Goal: Task Accomplishment & Management: Complete application form

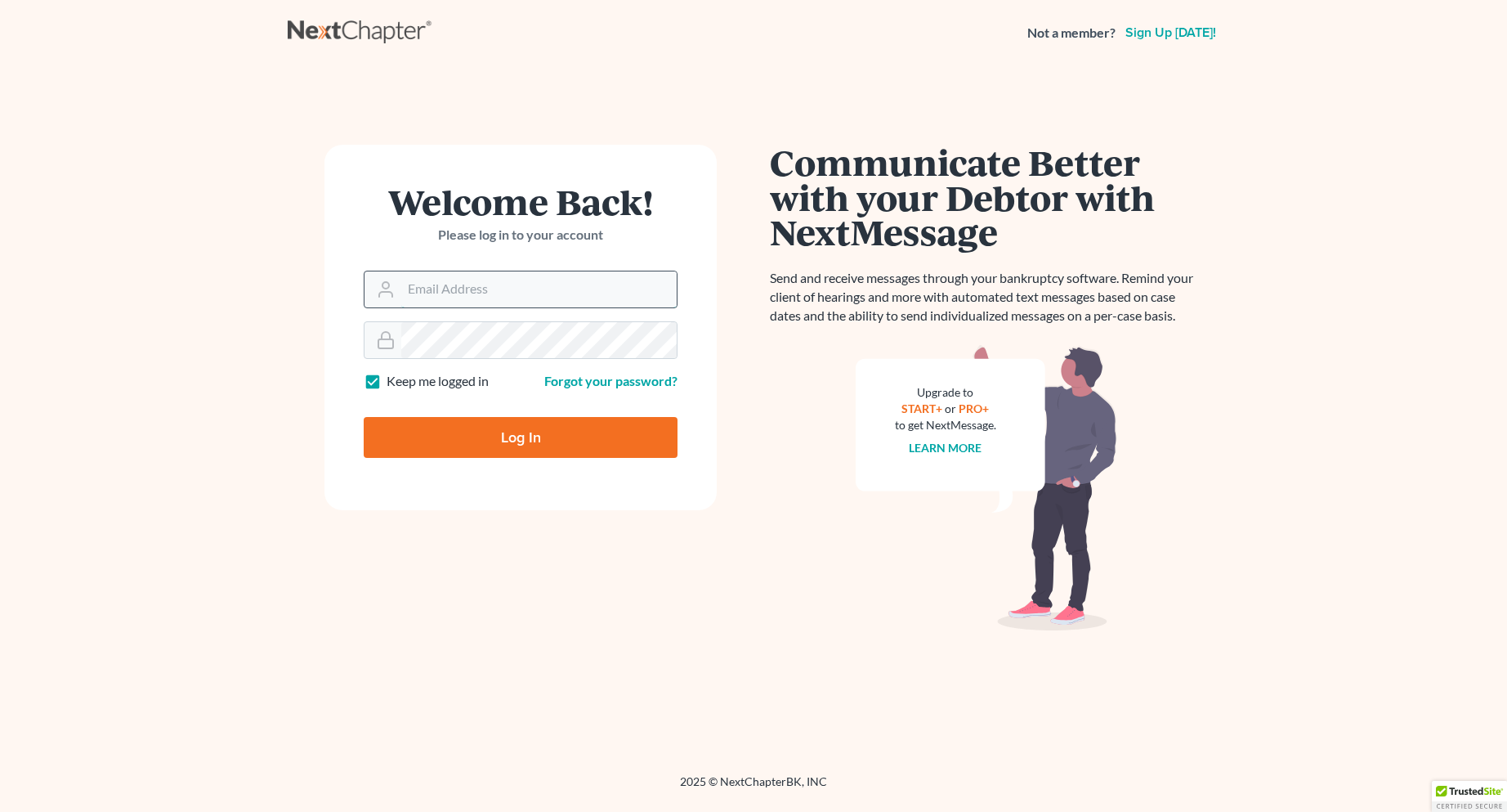
click at [448, 289] on input "Email Address" at bounding box center [539, 289] width 275 height 36
type input "[EMAIL_ADDRESS][DOMAIN_NAME]"
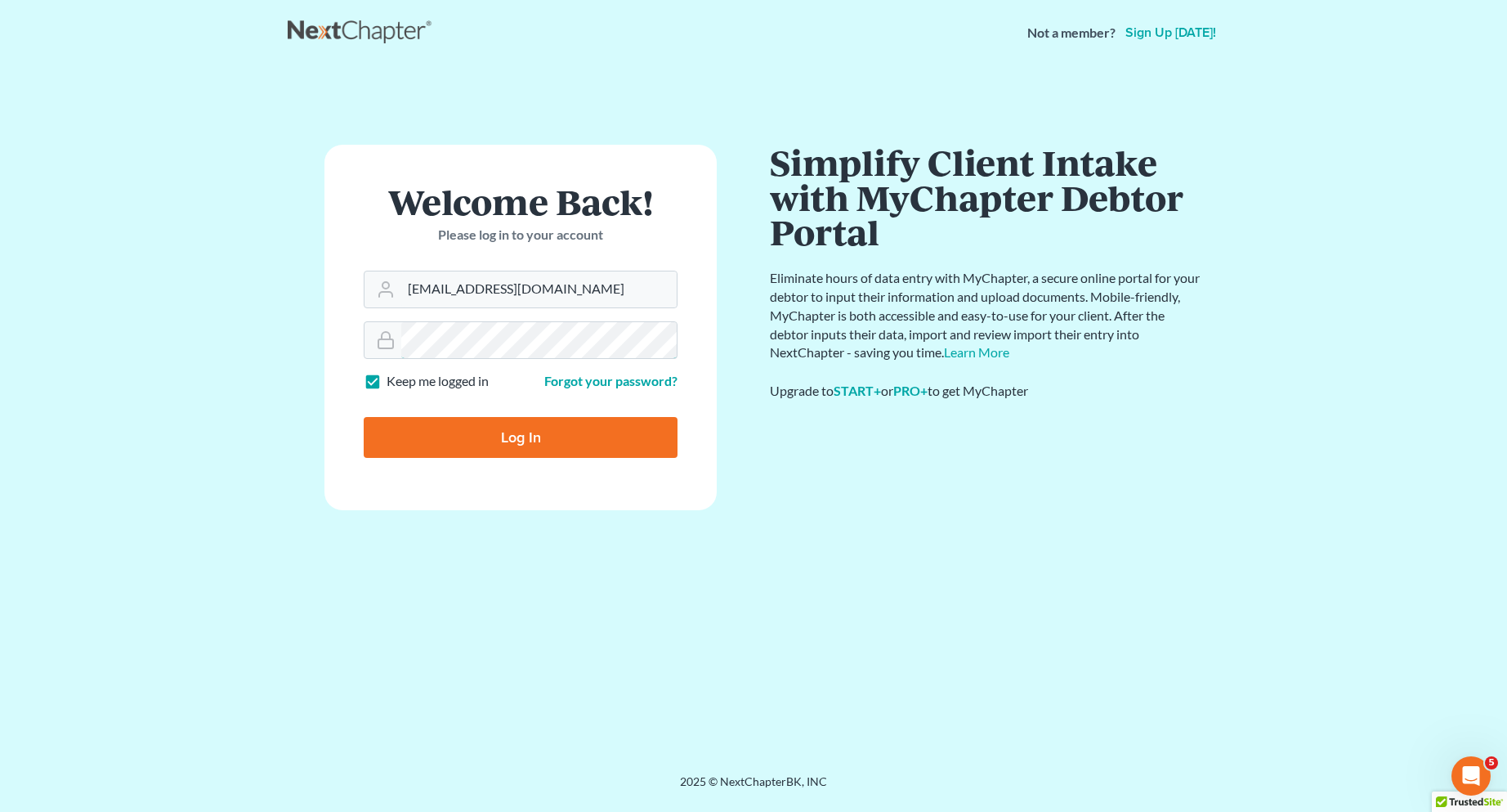
click at [364, 417] on input "Log In" at bounding box center [520, 438] width 314 height 41
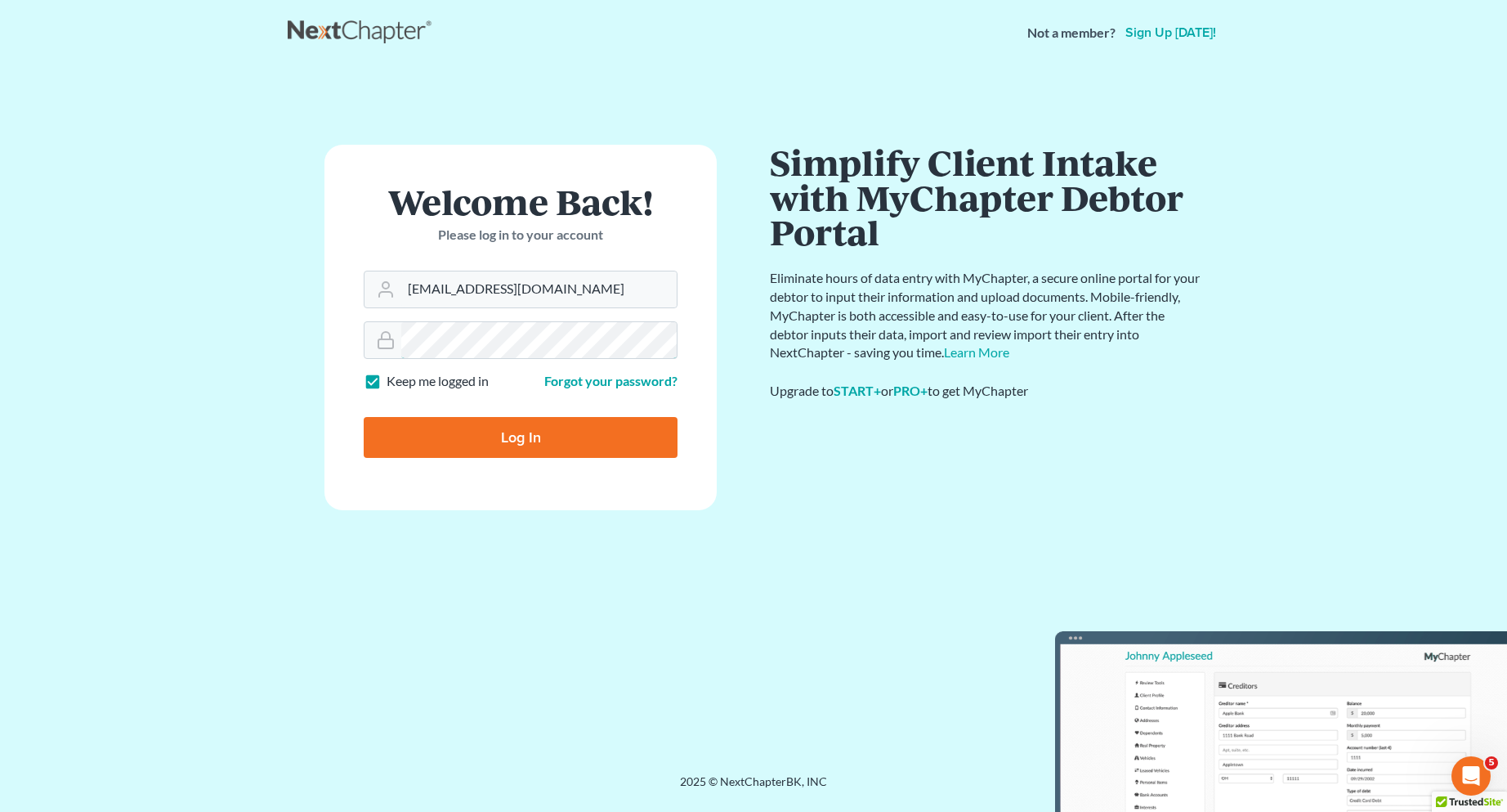
type input "Thinking..."
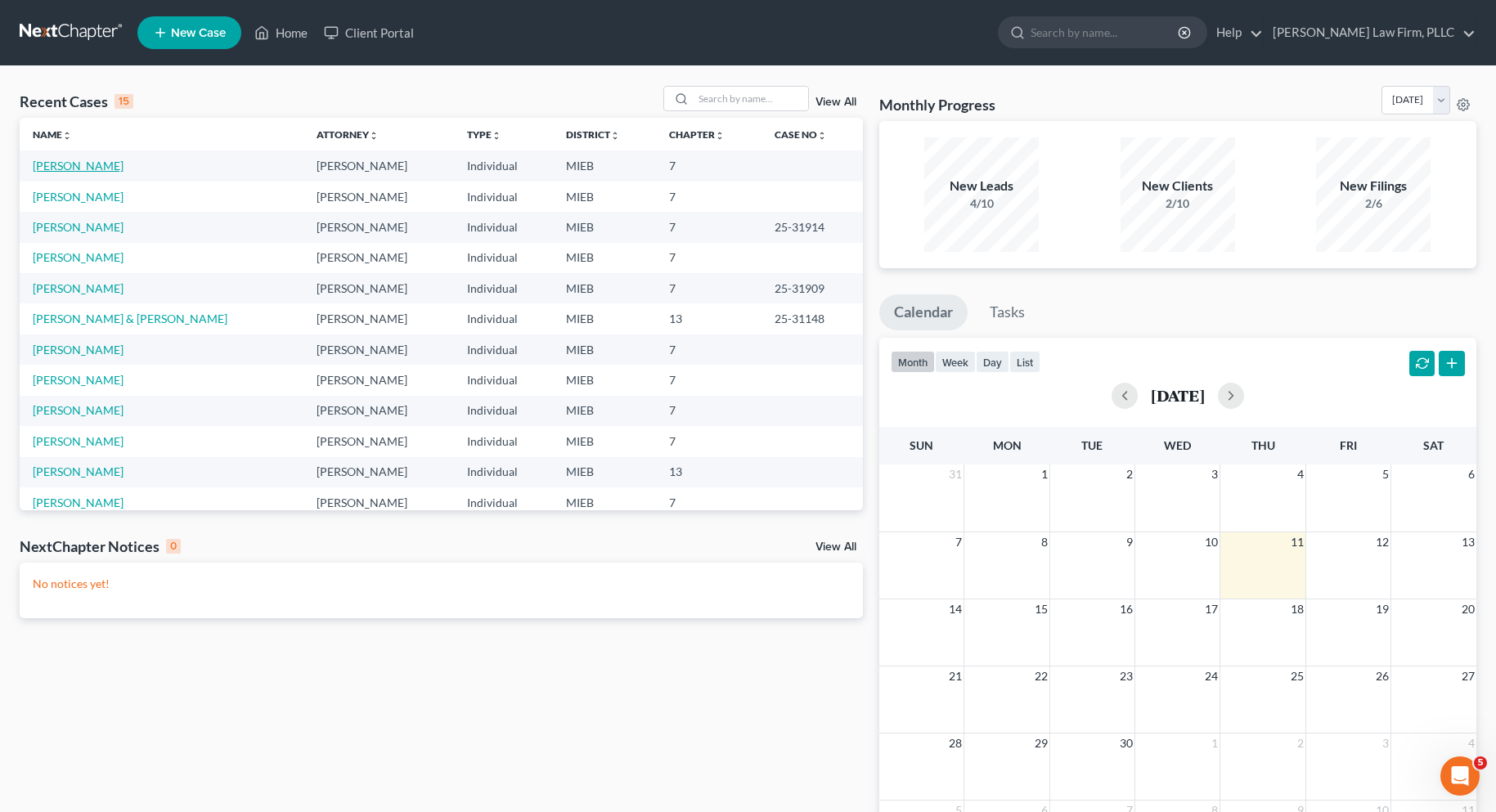
click at [108, 166] on link "[PERSON_NAME]" at bounding box center [78, 166] width 91 height 14
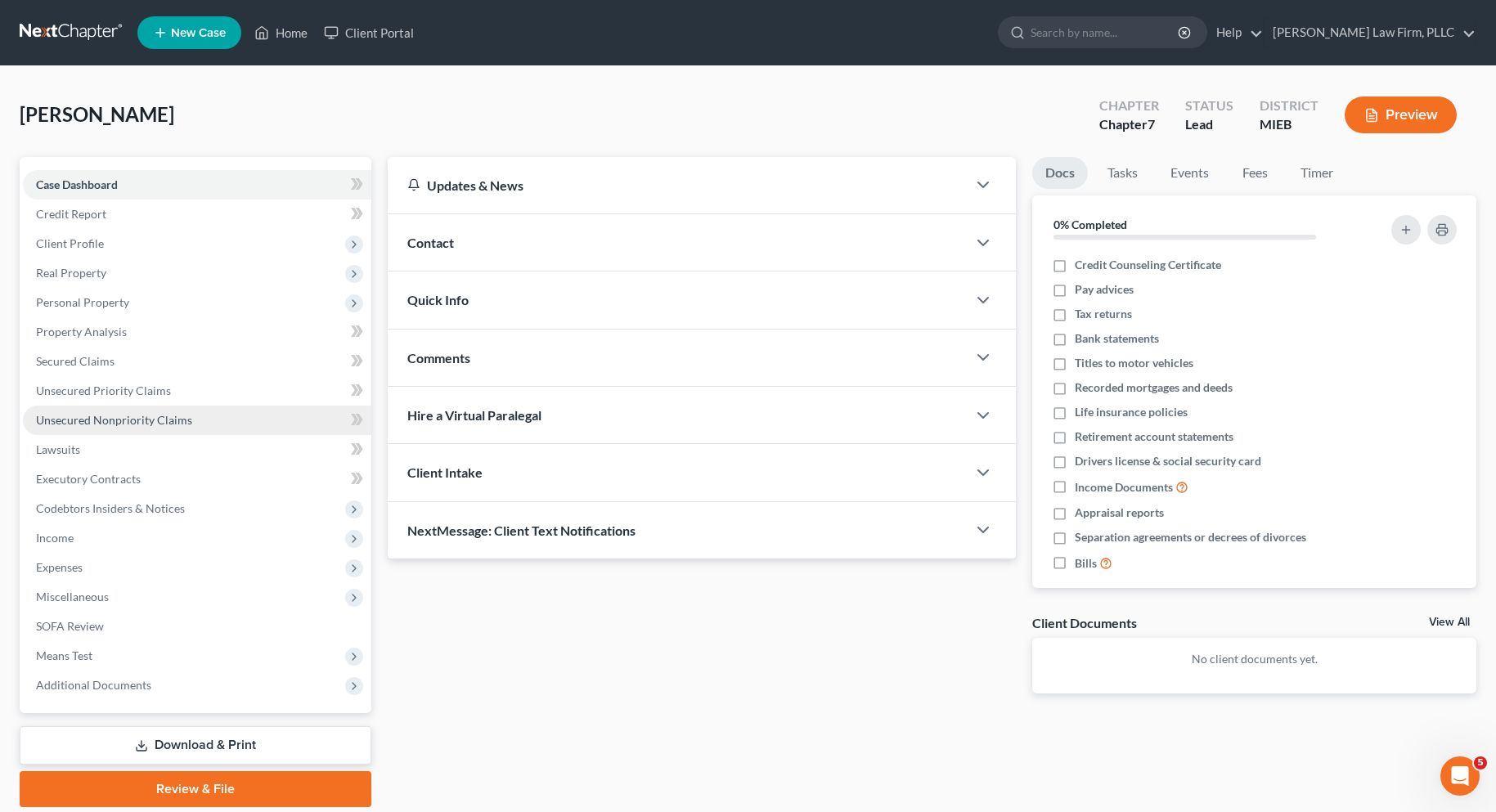
click at [78, 419] on span "Unsecured Nonpriority Claims" at bounding box center [114, 420] width 157 height 14
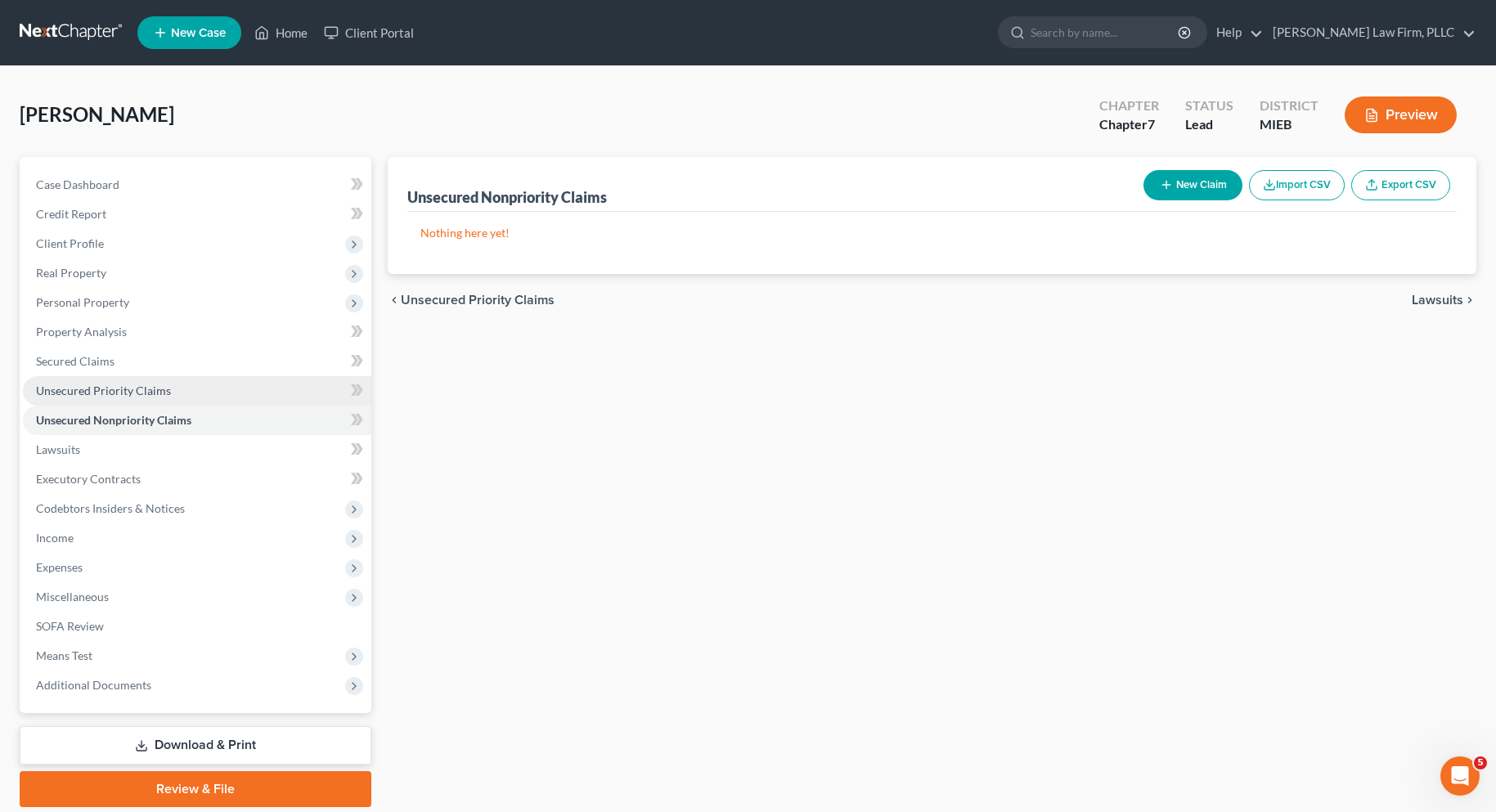
click at [84, 388] on span "Unsecured Priority Claims" at bounding box center [103, 390] width 135 height 14
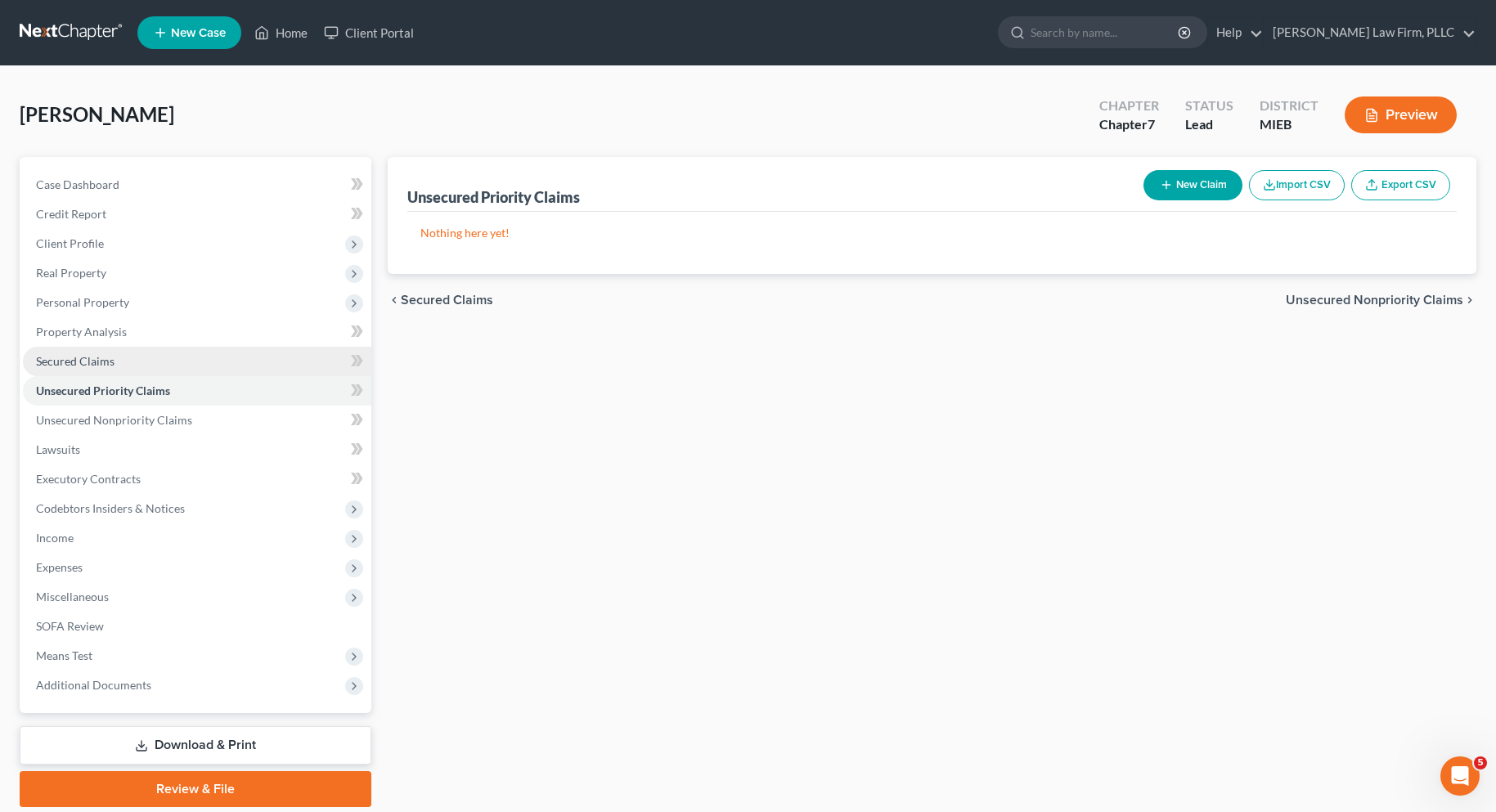
click at [89, 359] on span "Secured Claims" at bounding box center [75, 361] width 79 height 14
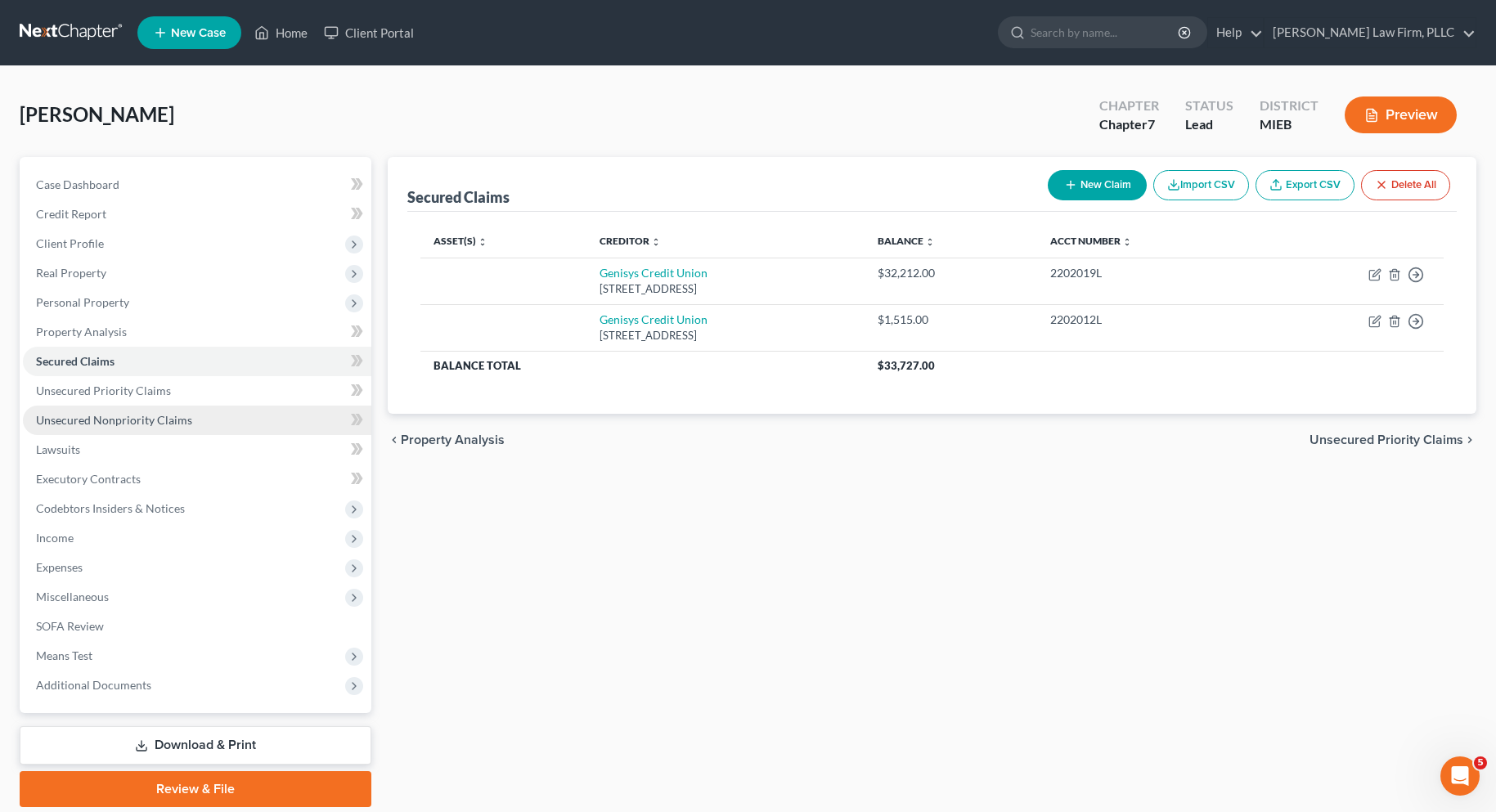
click at [99, 425] on span "Unsecured Nonpriority Claims" at bounding box center [114, 420] width 157 height 14
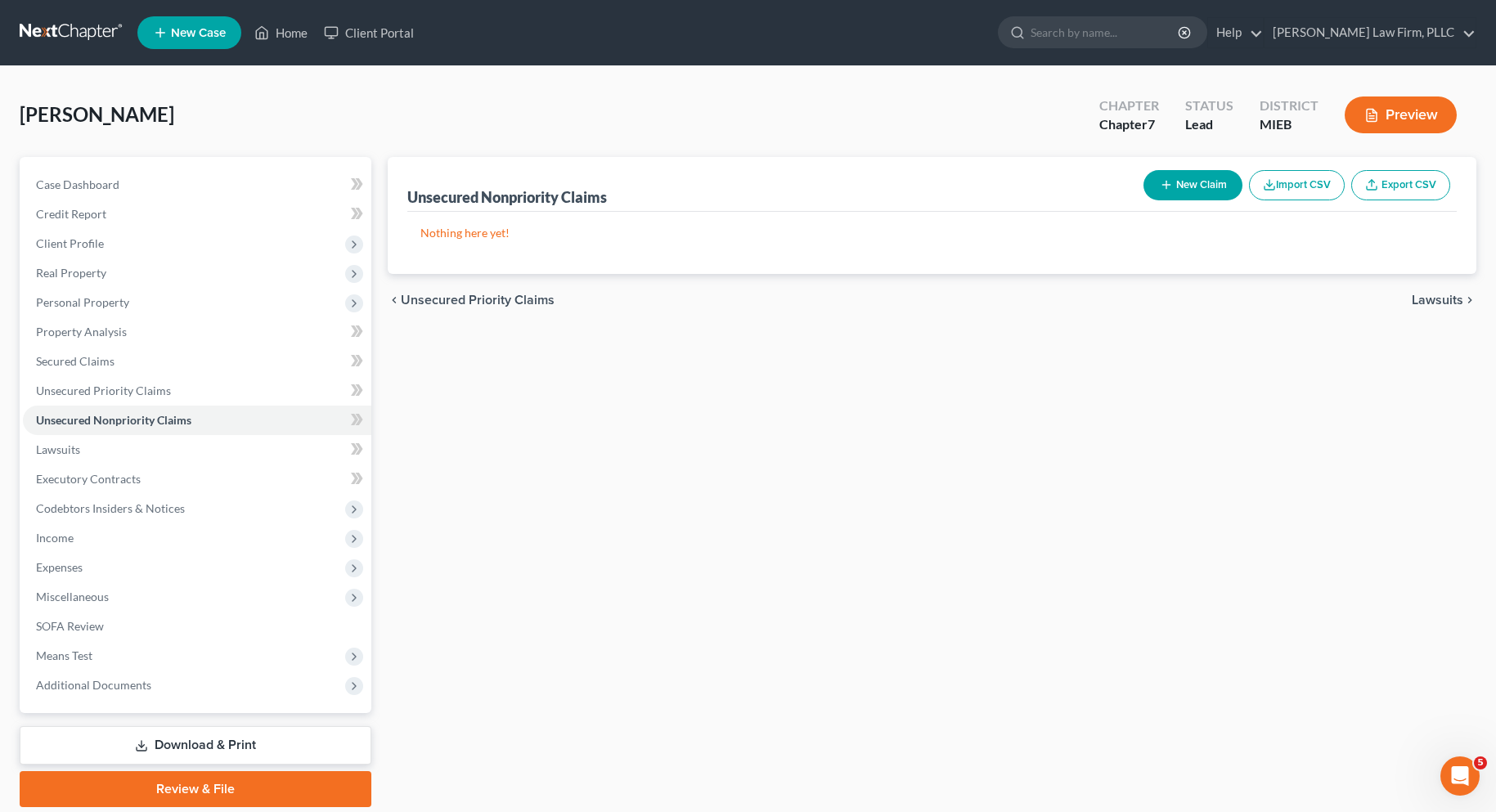
click at [1194, 181] on button "New Claim" at bounding box center [1193, 184] width 99 height 30
select select "0"
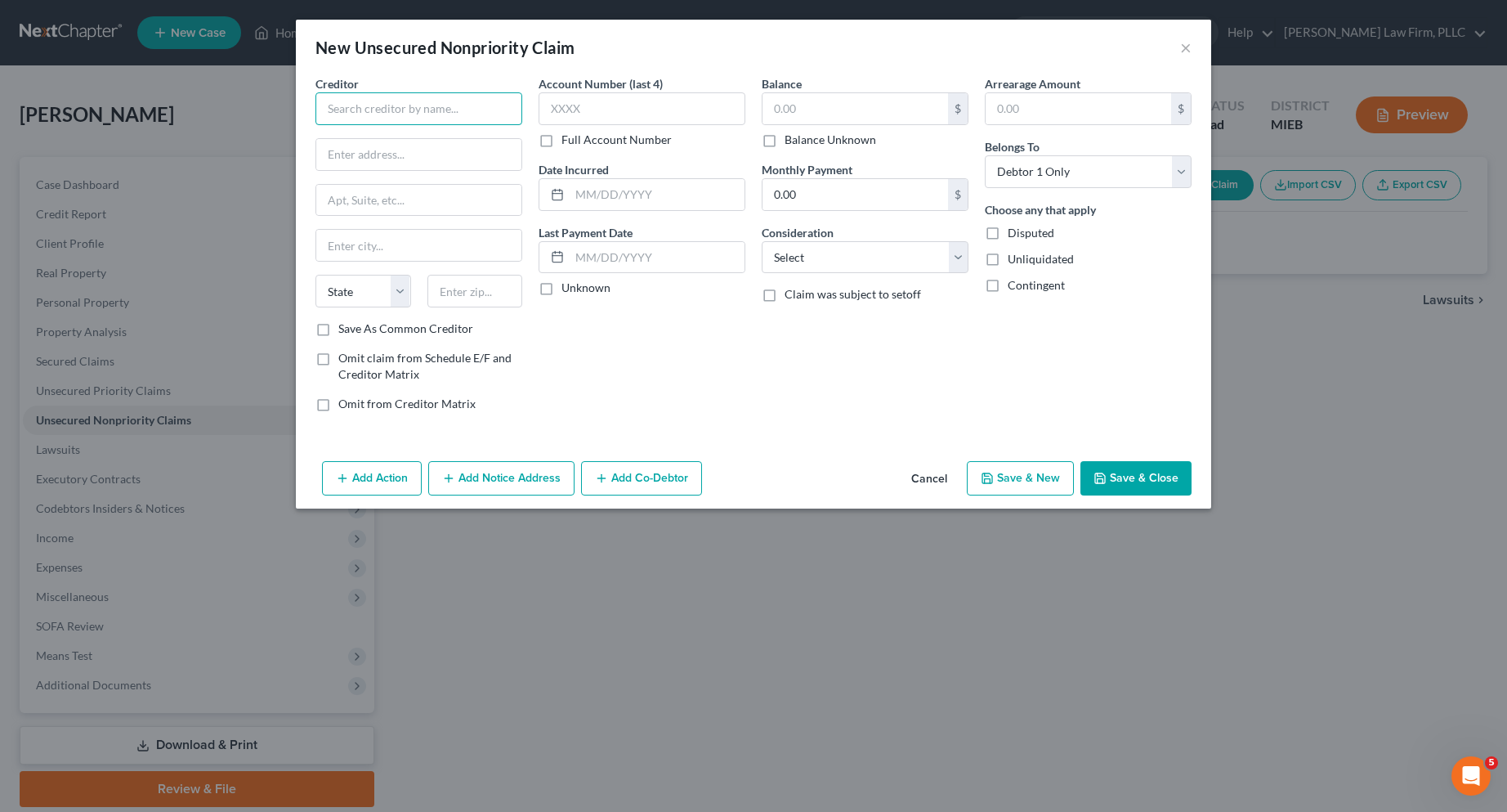
click at [361, 110] on input "text" at bounding box center [419, 109] width 207 height 33
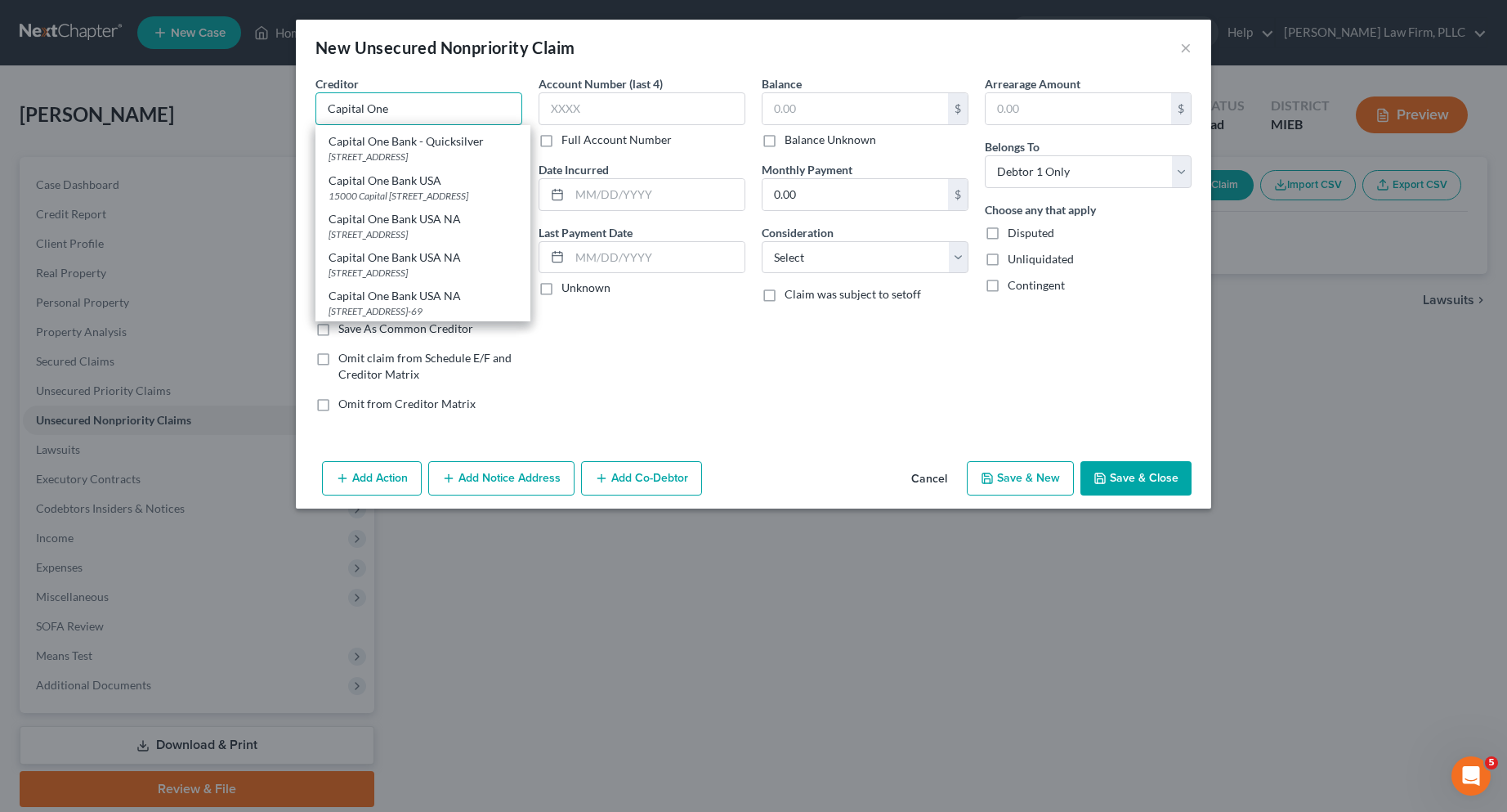
scroll to position [245, 0]
click at [423, 184] on div "Capital One Bank USA NA" at bounding box center [423, 175] width 188 height 16
type input "Capital One Bank USA NA"
type input "PO Box 31293"
type input "Salt Lake City"
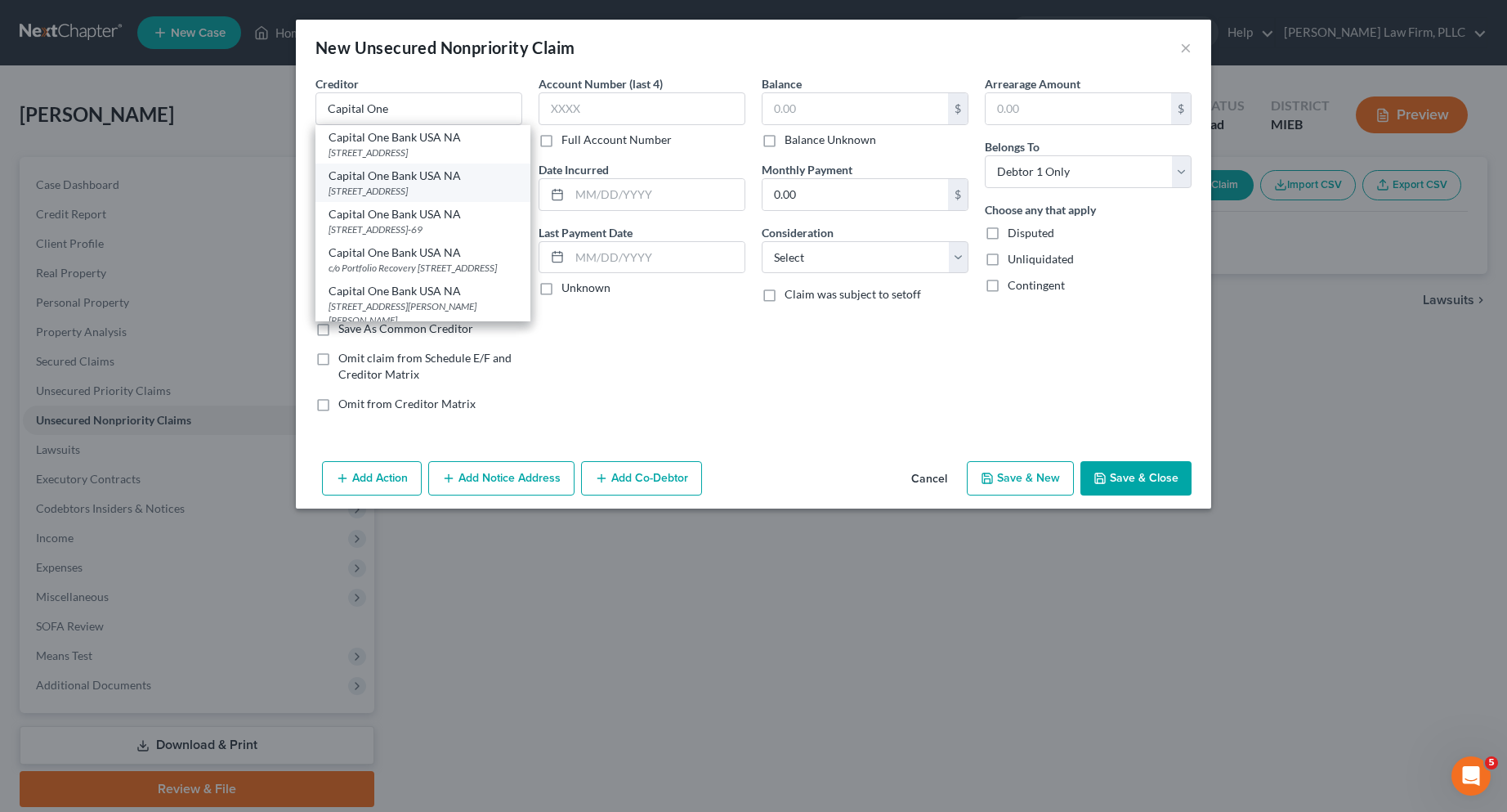
select select "46"
type input "84131"
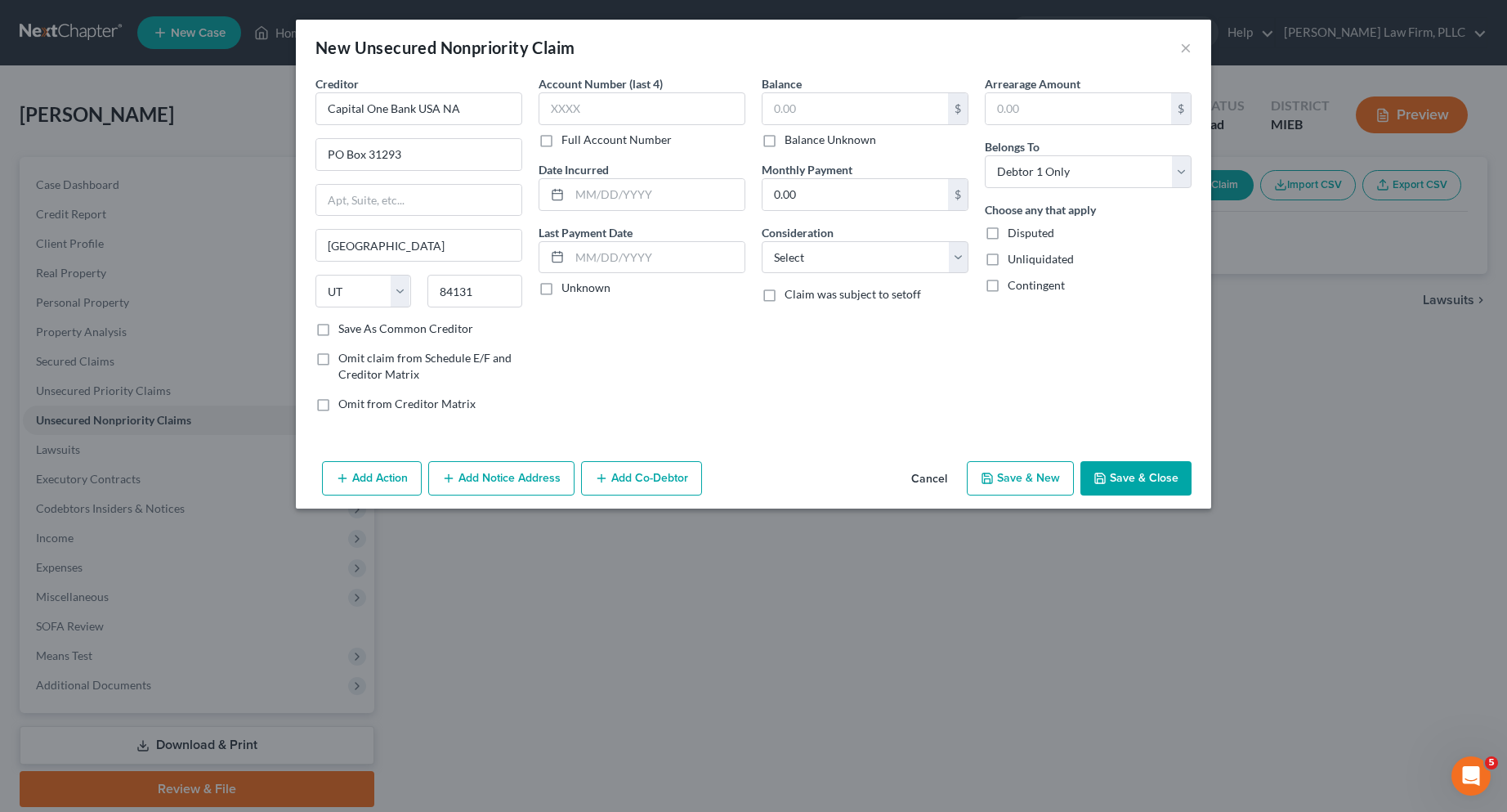
scroll to position [0, 0]
click at [561, 143] on label "Full Account Number" at bounding box center [616, 140] width 111 height 16
click at [568, 143] on input "Full Account Number" at bounding box center [573, 137] width 11 height 11
click at [561, 111] on input "text" at bounding box center [642, 109] width 207 height 33
type input "515676943874"
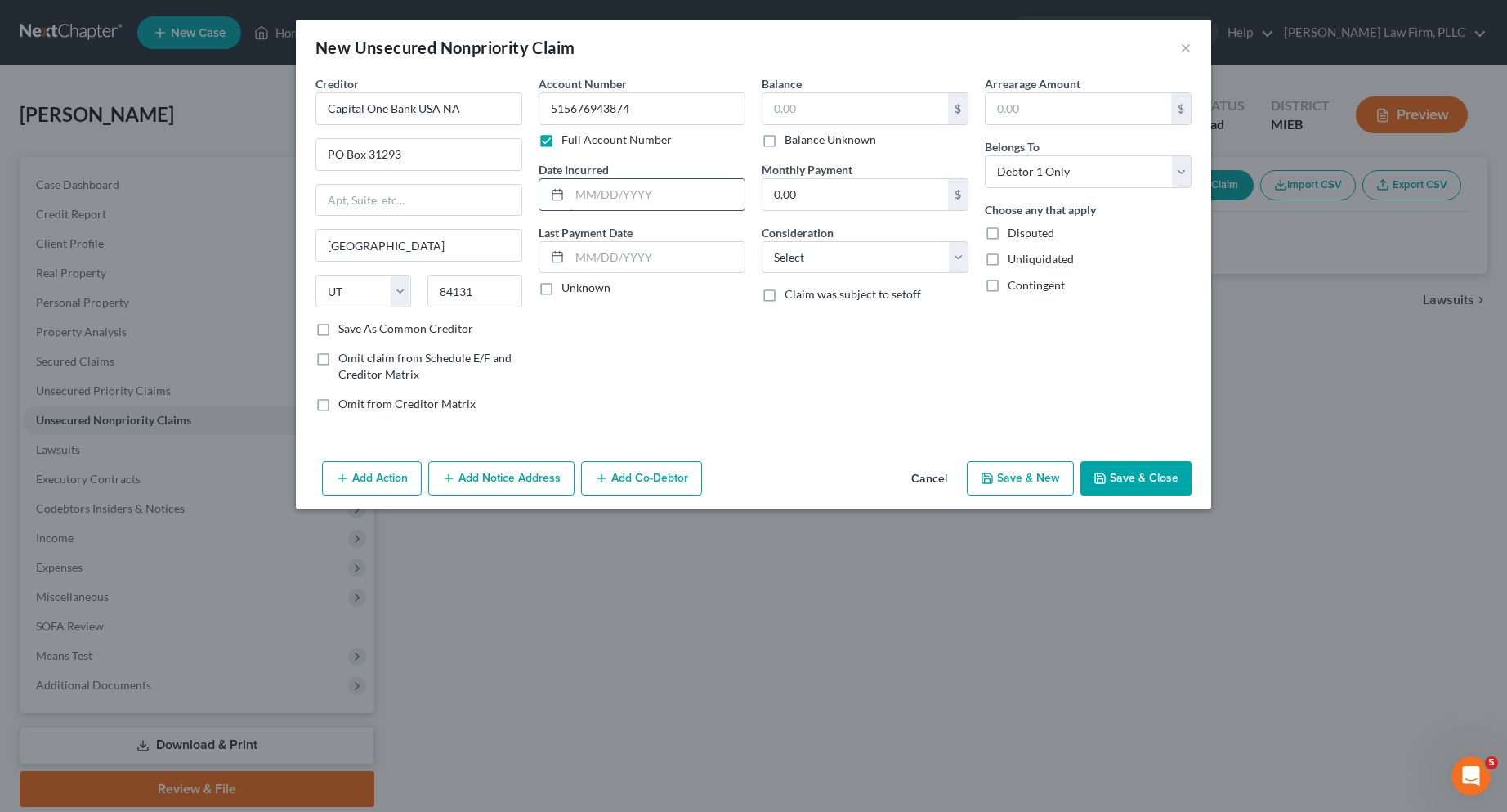
click at [614, 190] on input "text" at bounding box center [656, 194] width 175 height 31
type input "08/02/2024"
click at [561, 288] on label "Unknown" at bounding box center [586, 288] width 49 height 16
click at [568, 288] on input "Unknown" at bounding box center [573, 284] width 11 height 11
checkbox input "true"
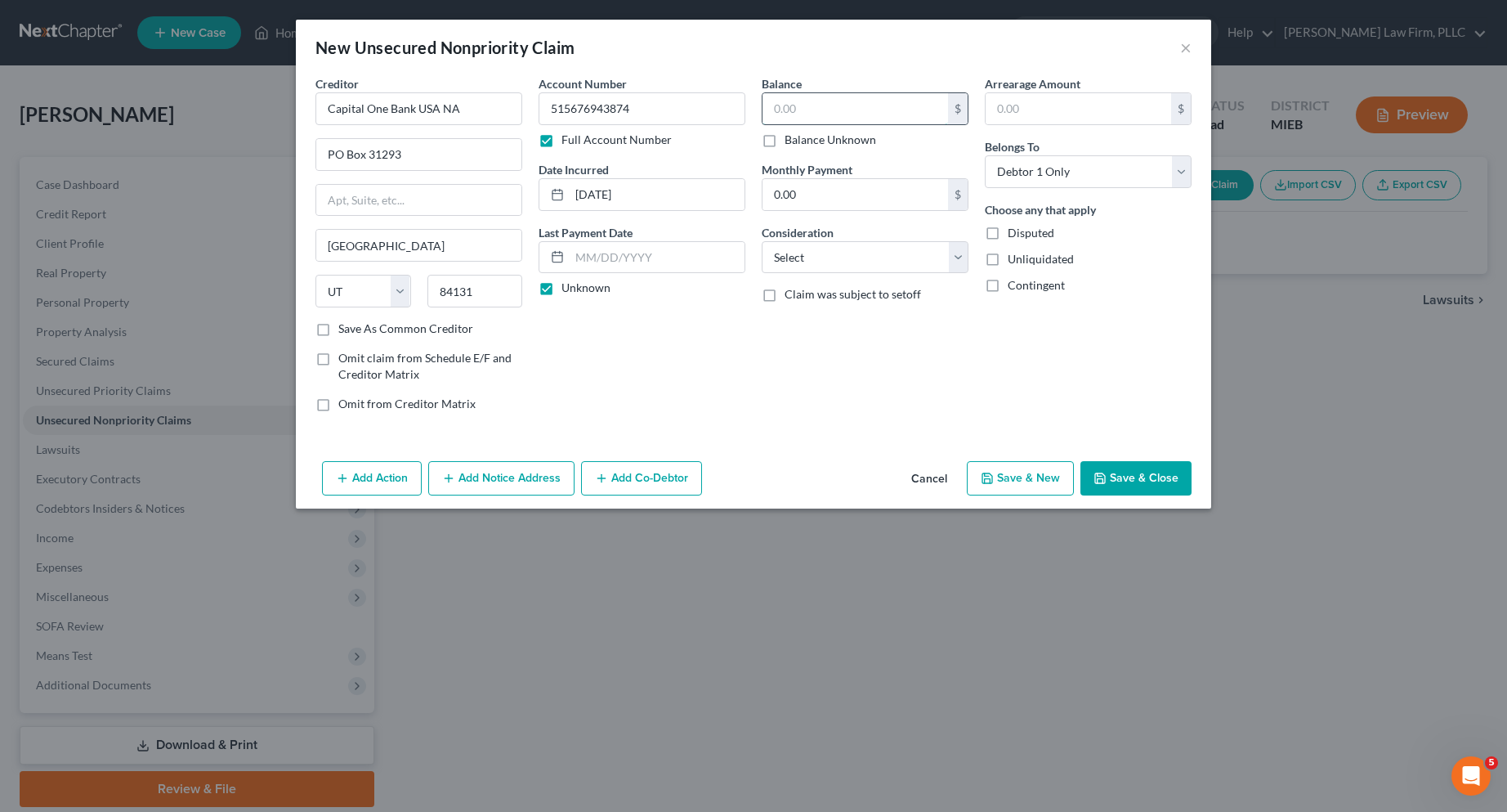
click at [797, 111] on input "text" at bounding box center [856, 109] width 185 height 31
type input "508.00"
click at [950, 255] on select "Select Cable / Satellite Services Collection Agency Credit Card Debt Debt Couns…" at bounding box center [865, 257] width 207 height 33
select select "2"
click at [762, 241] on select "Select Cable / Satellite Services Collection Agency Credit Card Debt Debt Couns…" at bounding box center [865, 257] width 207 height 33
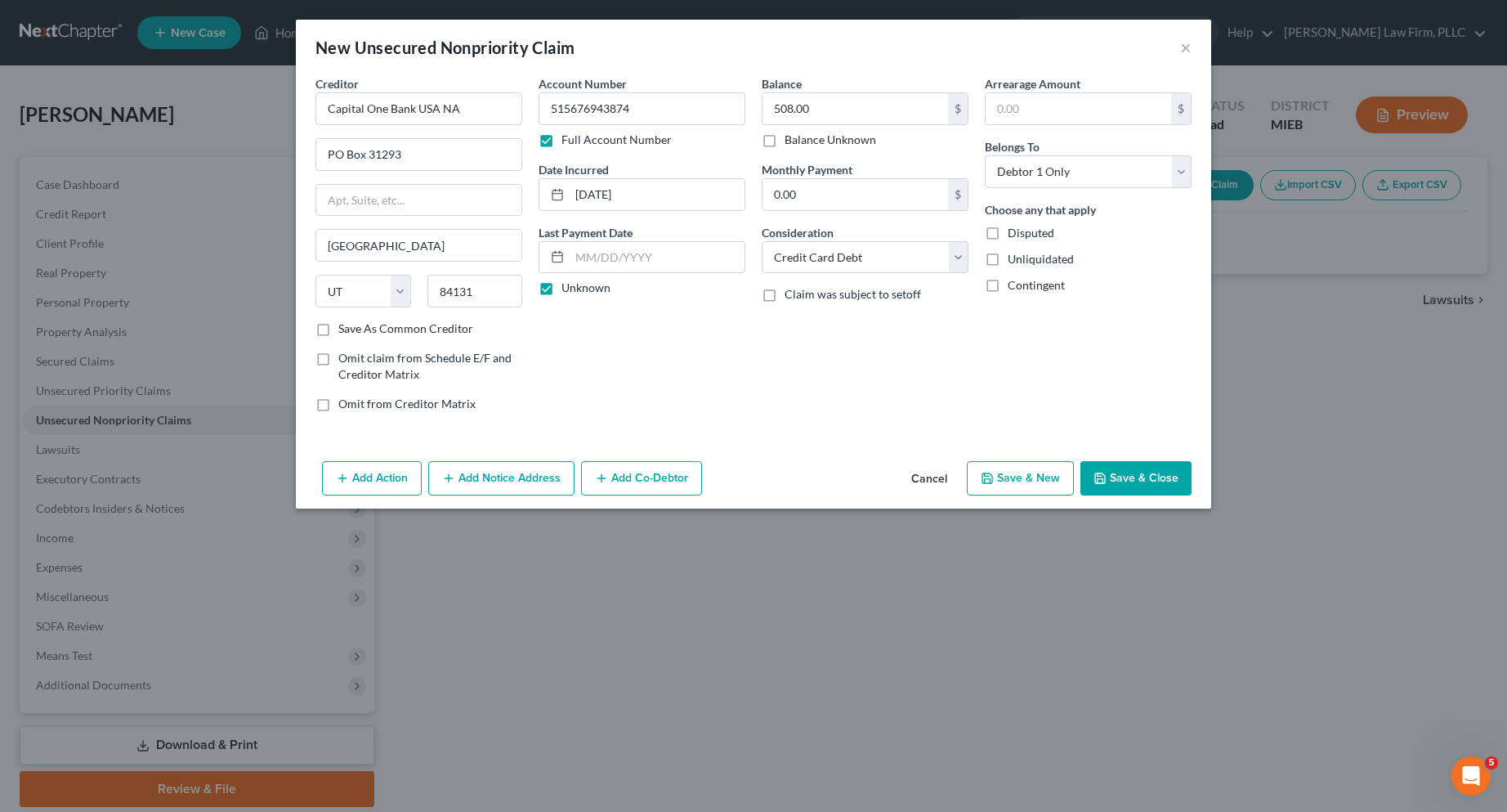
click at [1137, 476] on button "Save & Close" at bounding box center [1137, 479] width 111 height 34
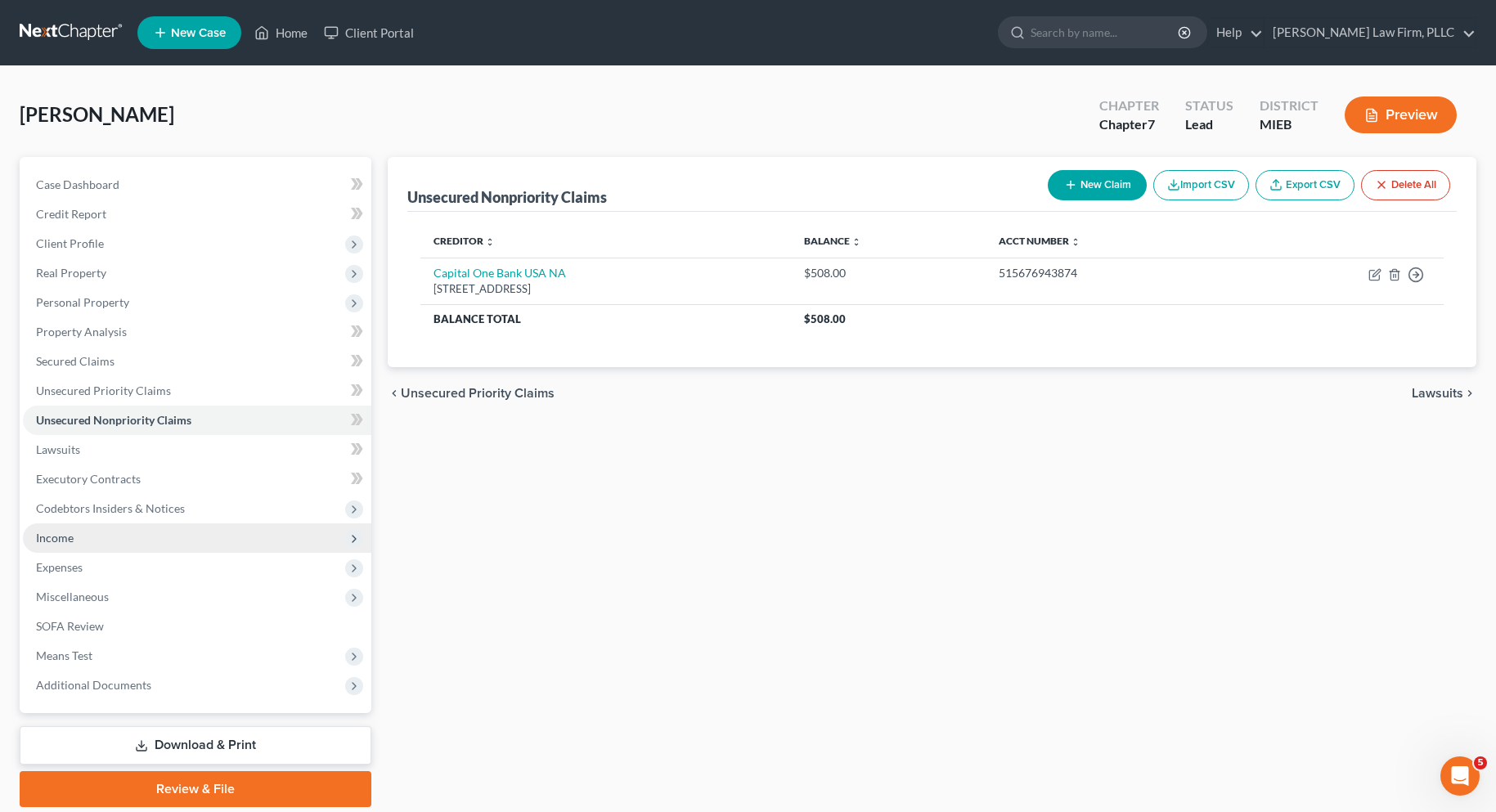
click at [61, 537] on span "Income" at bounding box center [55, 537] width 38 height 14
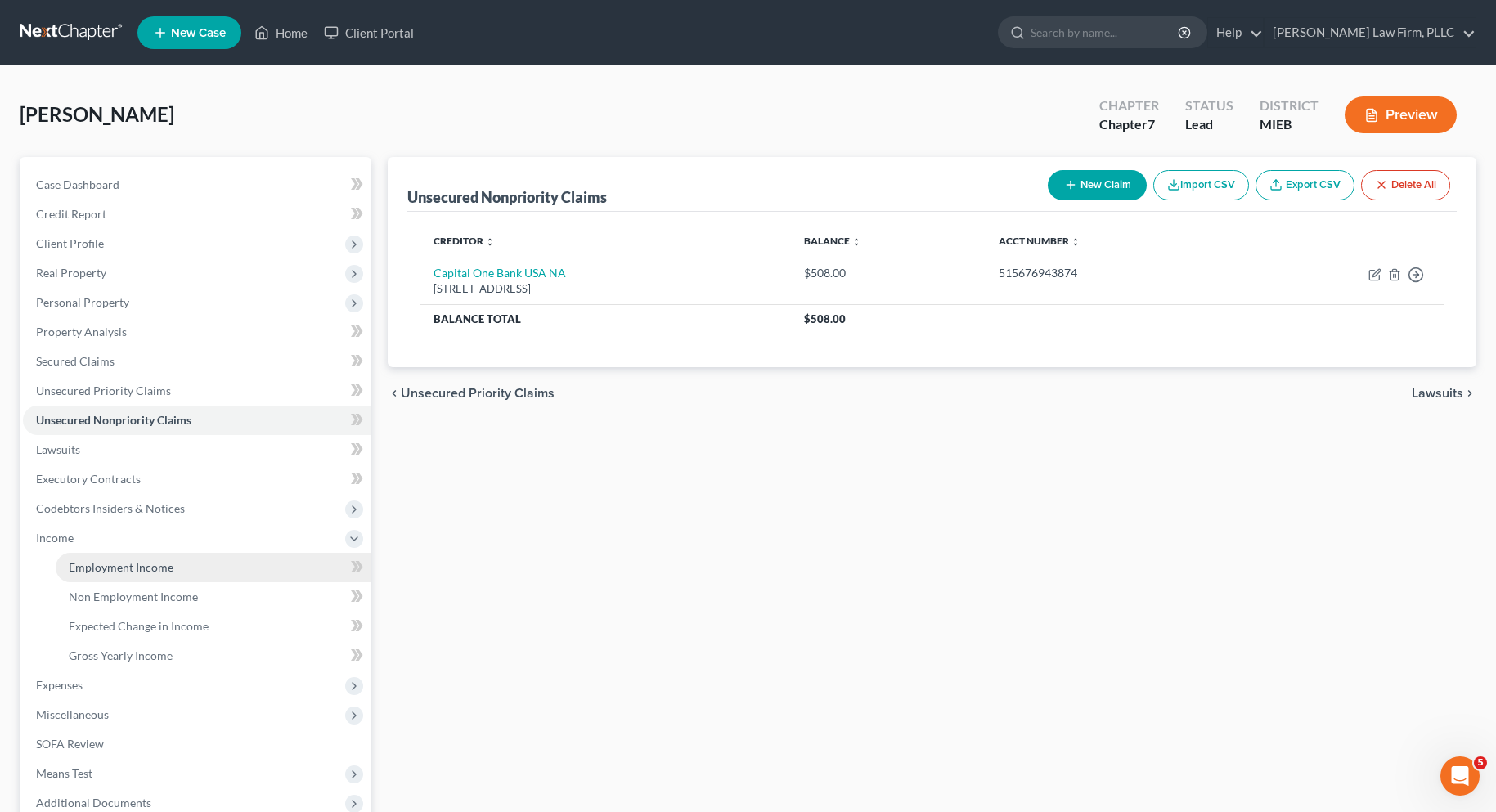
click at [89, 565] on span "Employment Income" at bounding box center [121, 566] width 105 height 14
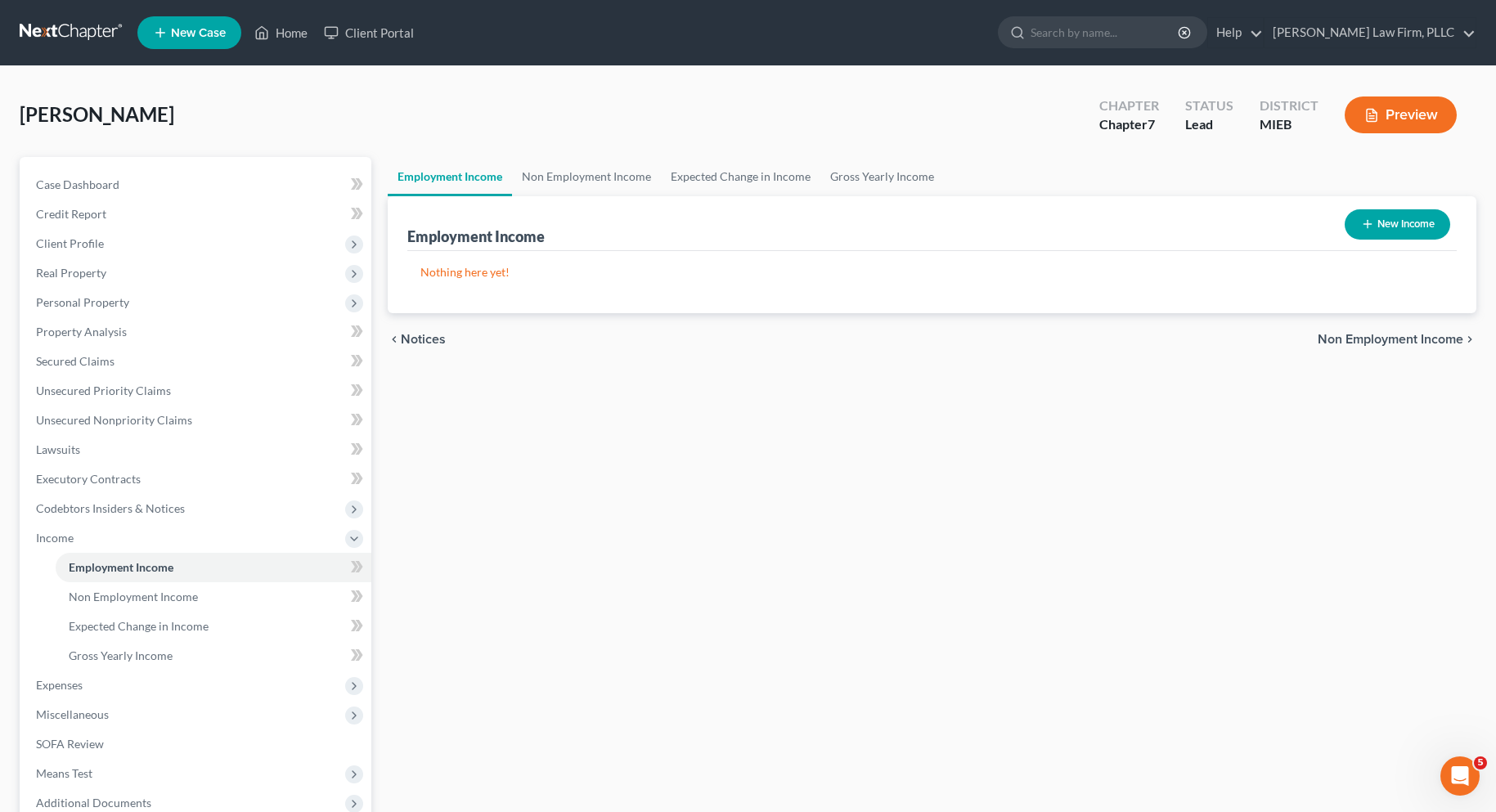
click at [1408, 217] on button "New Income" at bounding box center [1397, 224] width 106 height 30
select select "0"
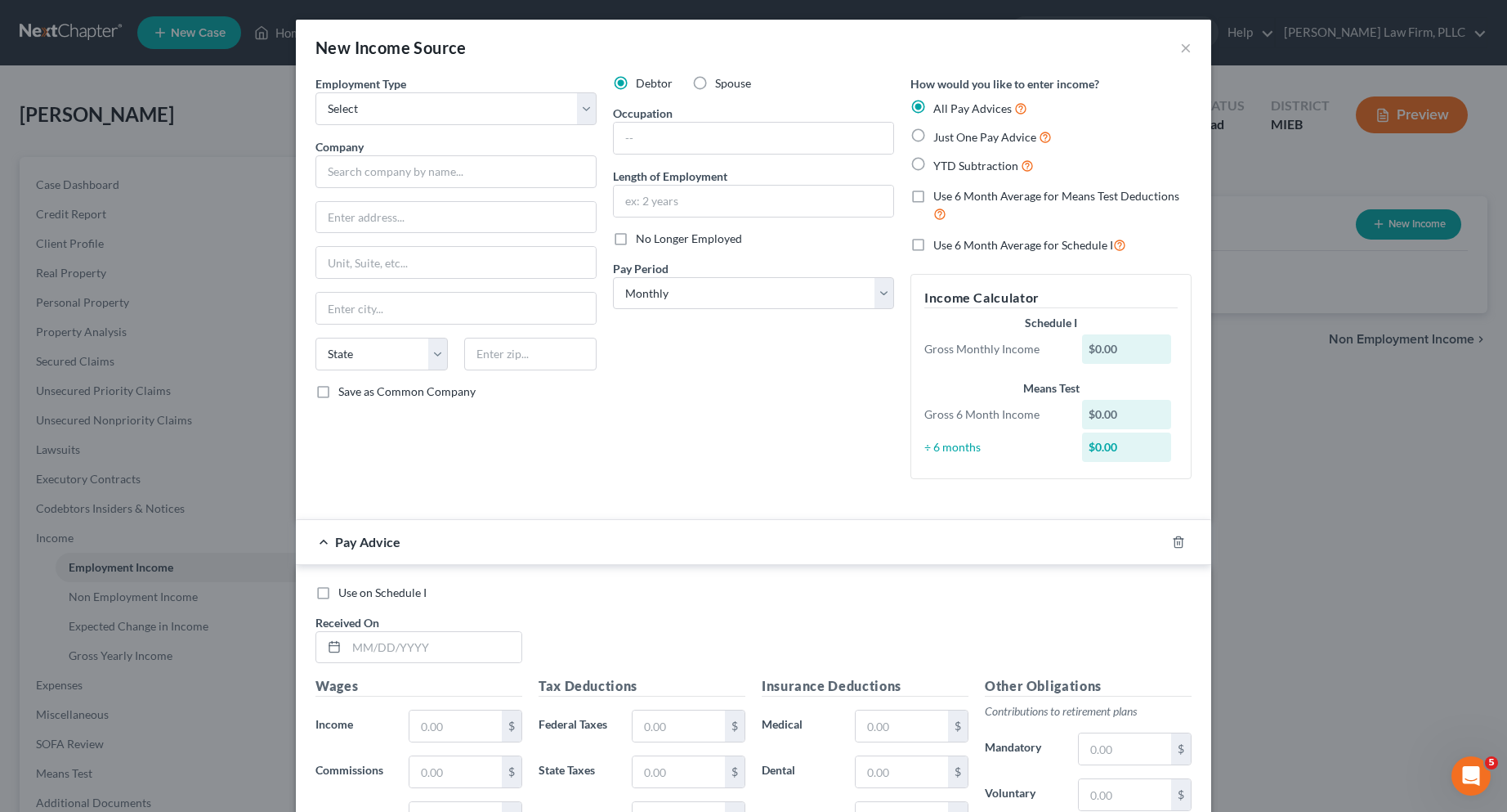
click at [636, 239] on label "No Longer Employed" at bounding box center [689, 238] width 107 height 16
click at [642, 239] on input "No Longer Employed" at bounding box center [647, 235] width 11 height 11
checkbox input "true"
click at [572, 106] on select "Select Full or Part Time Employment Self Employment" at bounding box center [456, 109] width 281 height 33
select select "0"
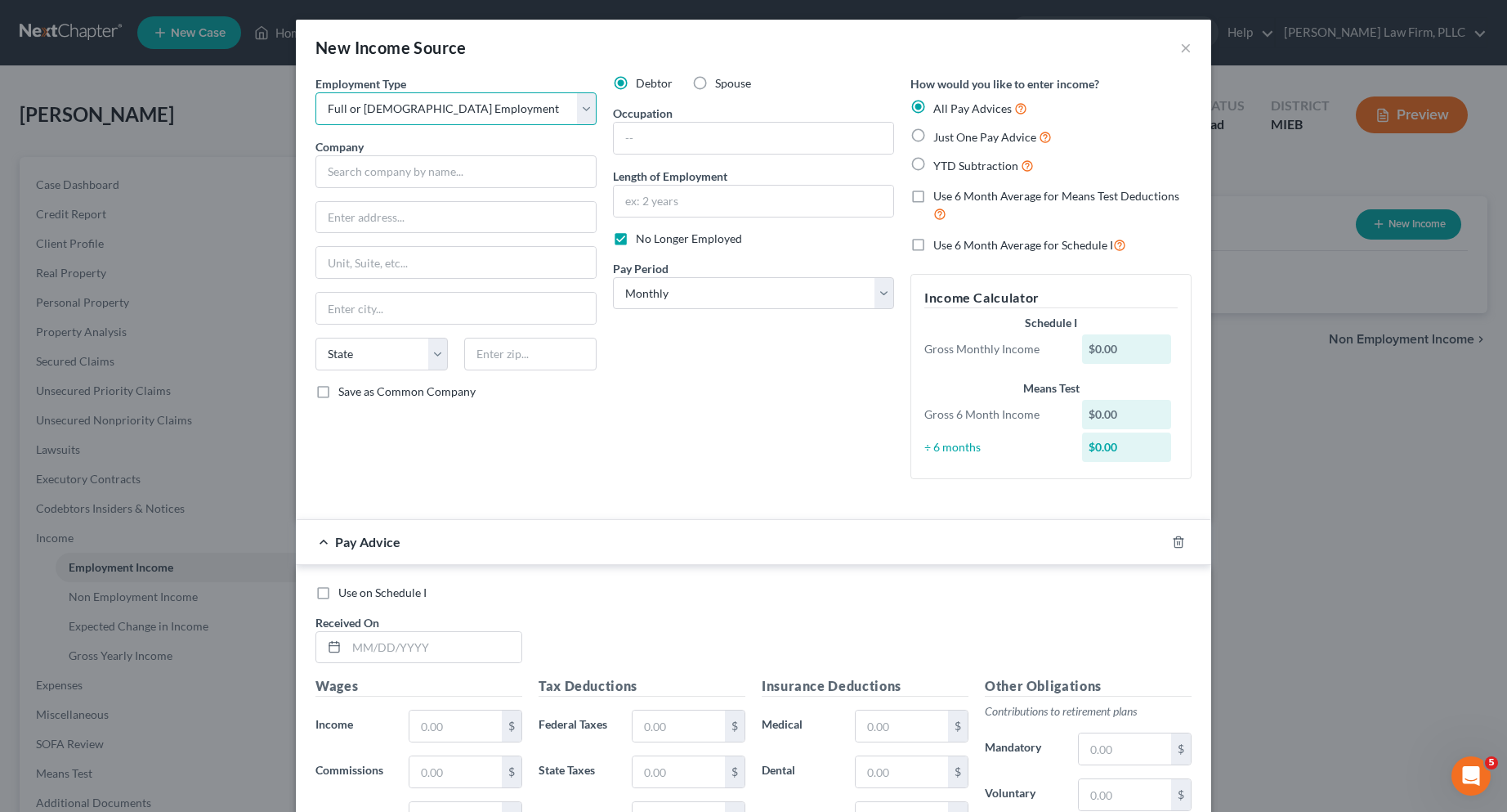
click at [315, 93] on select "Select Full or Part Time Employment Self Employment" at bounding box center [456, 109] width 281 height 33
click at [460, 174] on input "text" at bounding box center [456, 172] width 281 height 33
type input "S & J Convenience, LLC"
type input "29592 Beck Rd."
type input "Wixom"
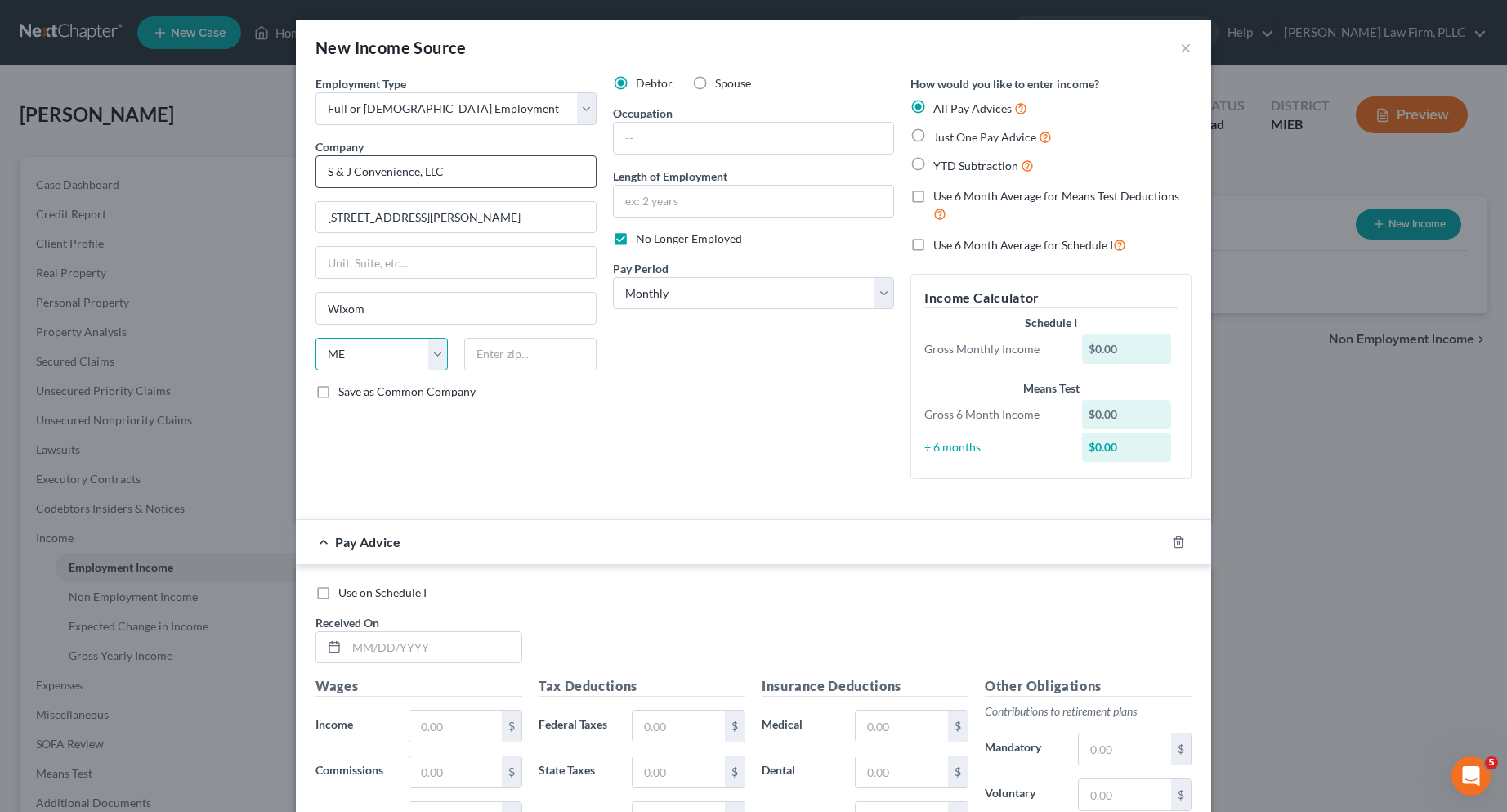
select select "23"
type input "49393"
click at [933, 165] on label "YTD Subtraction" at bounding box center [983, 166] width 101 height 19
click at [940, 165] on input "YTD Subtraction" at bounding box center [945, 161] width 11 height 11
radio input "true"
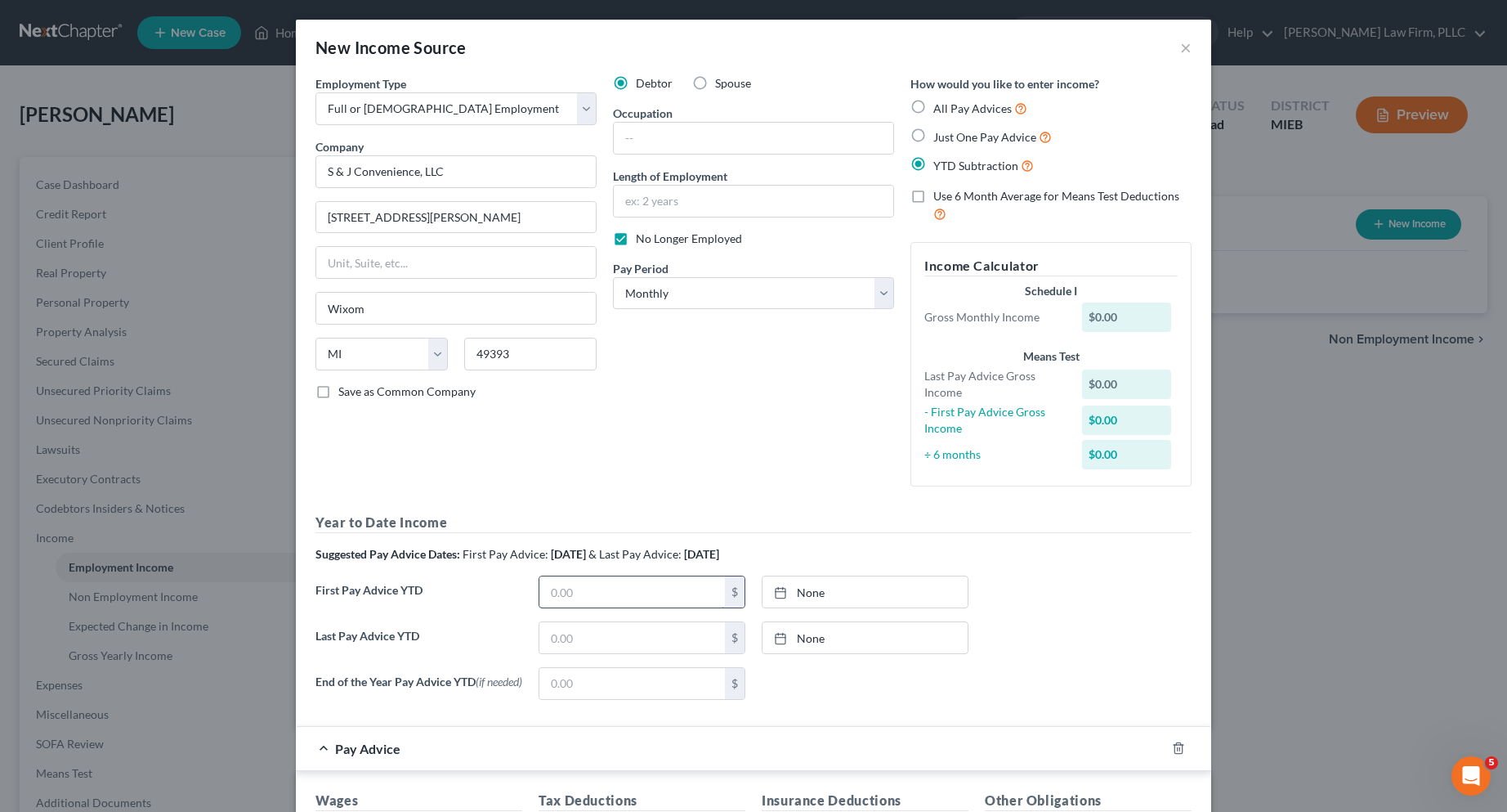
click at [578, 593] on input "text" at bounding box center [632, 592] width 185 height 31
type input "689.44"
click at [807, 593] on link "9/11/2025" at bounding box center [865, 592] width 205 height 31
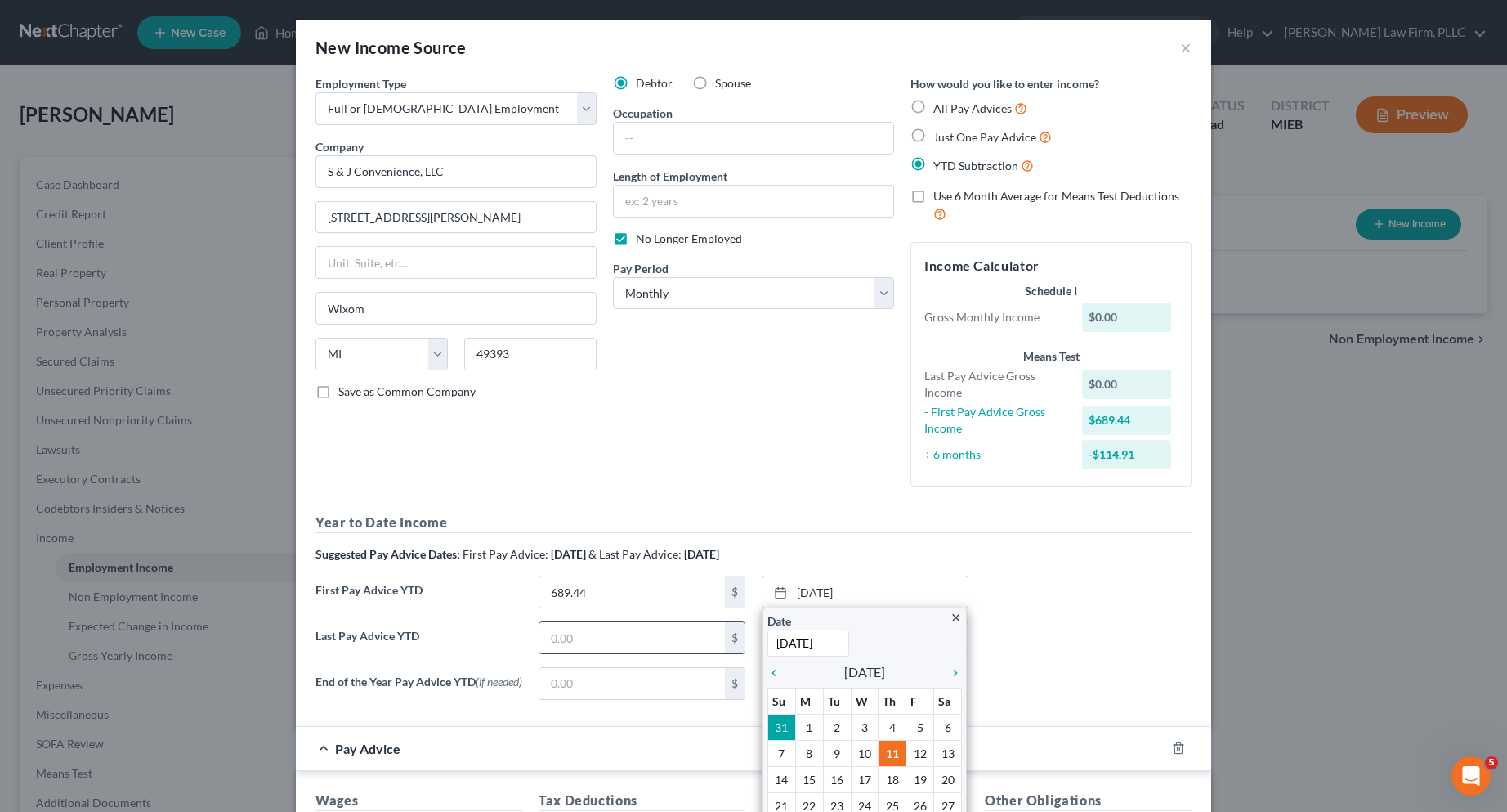
type input "4/11/2025"
click at [661, 637] on input "text" at bounding box center [632, 637] width 185 height 31
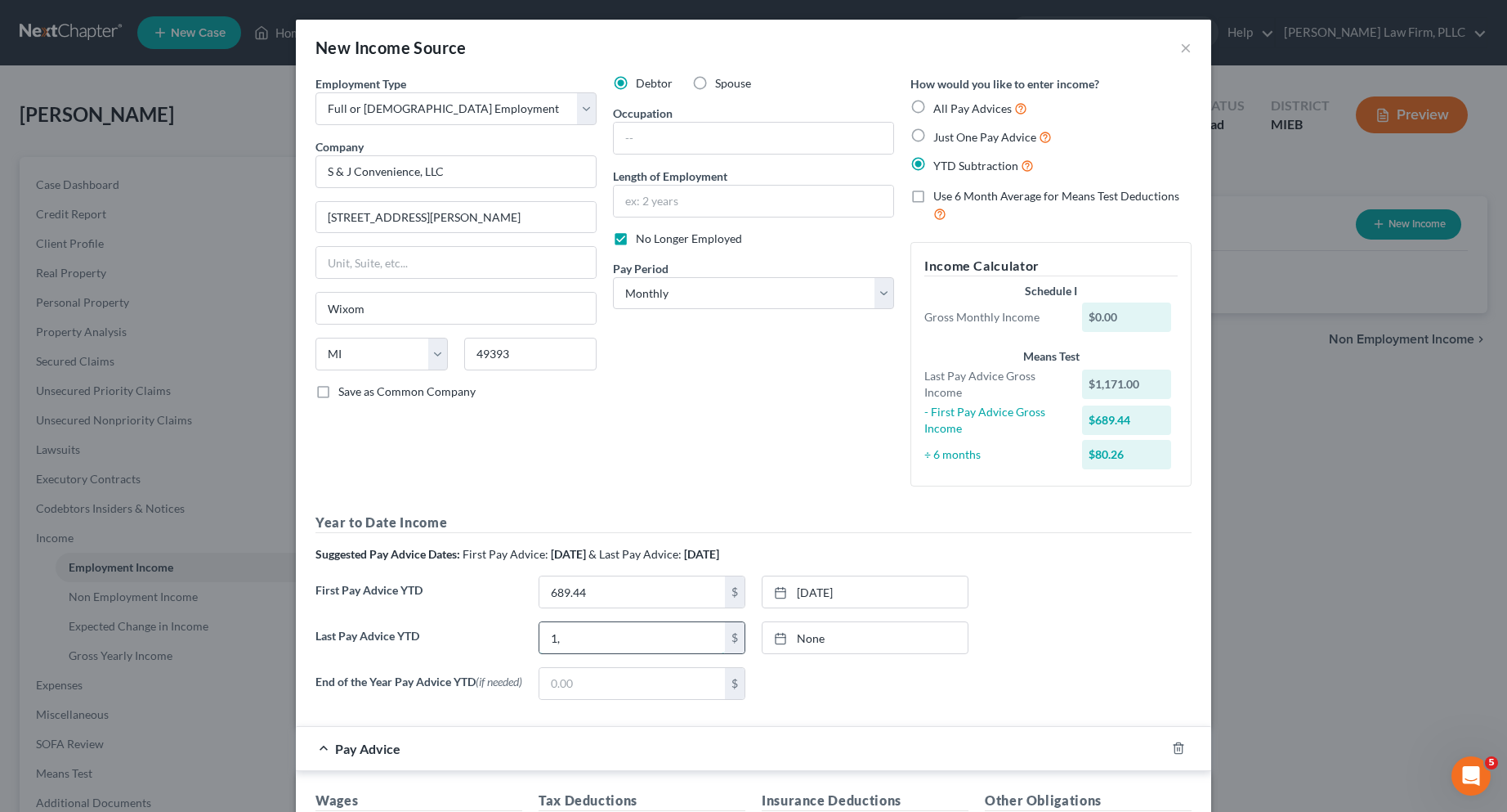
type input "1"
type input "7,769.08"
click at [794, 639] on link "9/11/2025" at bounding box center [865, 637] width 205 height 31
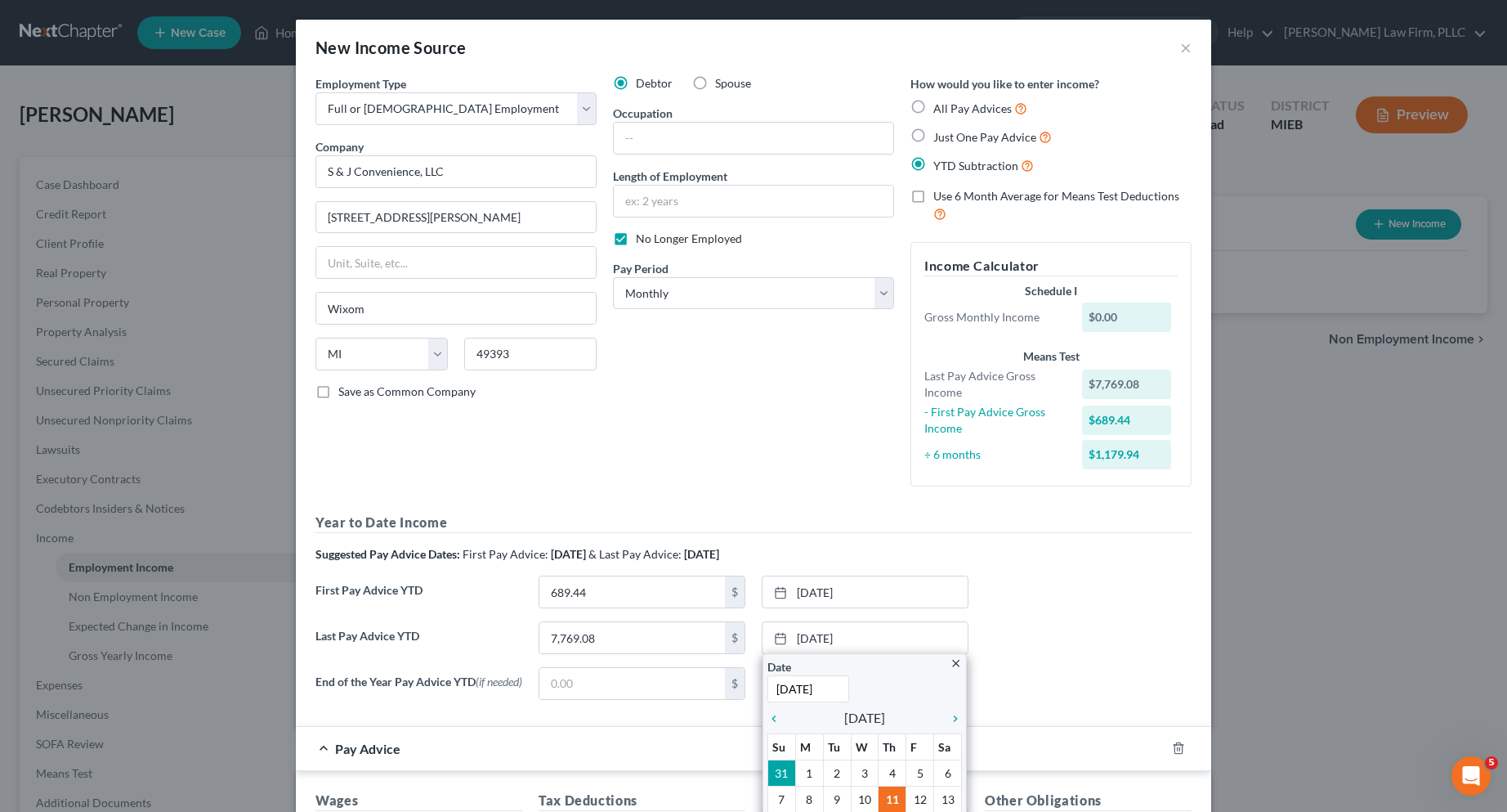
type input "8/29/2025"
click at [1081, 650] on div "Last Pay Advice YTD 7,769.08 $ 8/29/2025 close Date 8/29/2025 Time 12:00 AM che…" at bounding box center [753, 644] width 892 height 46
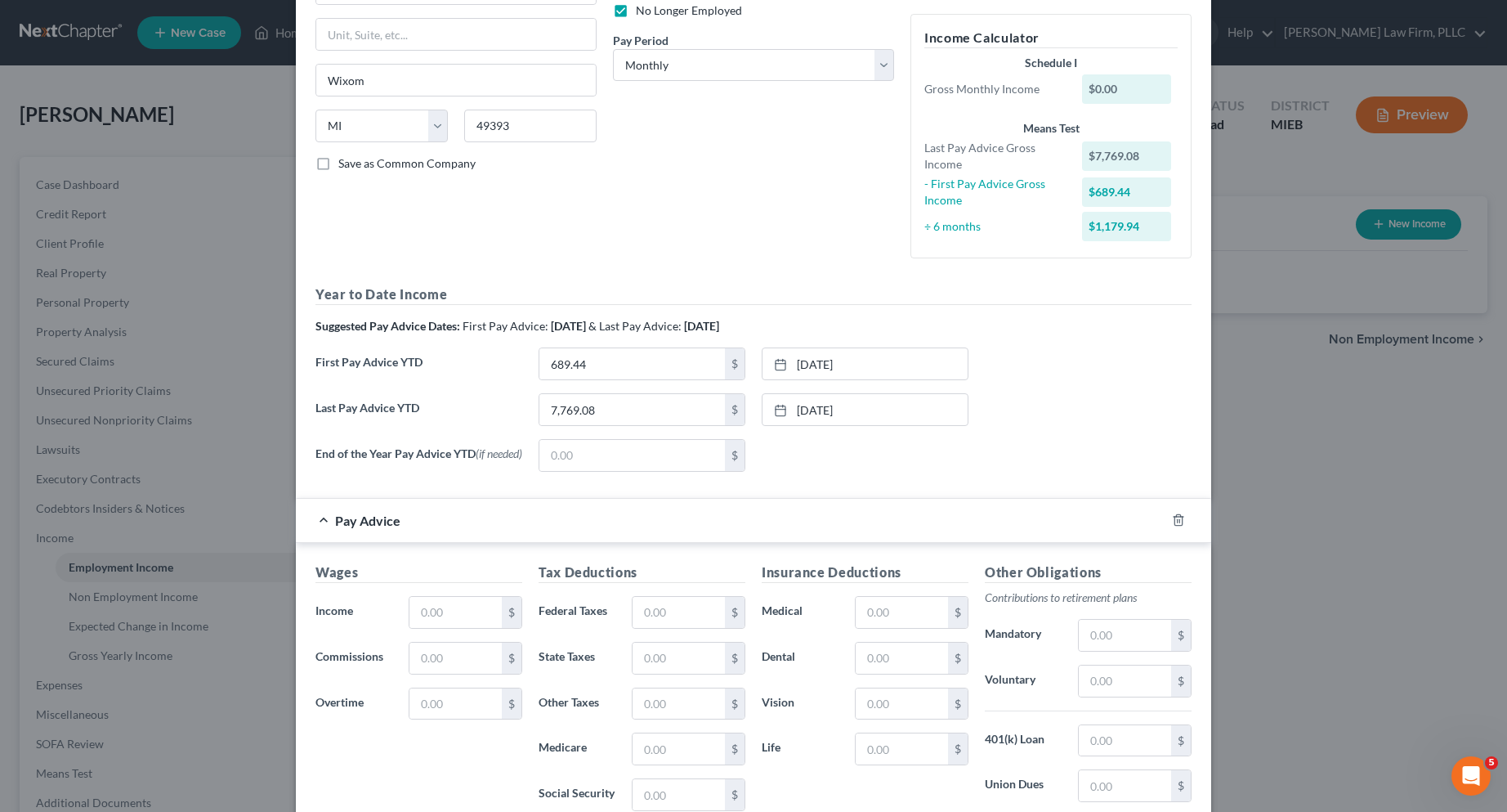
scroll to position [245, 0]
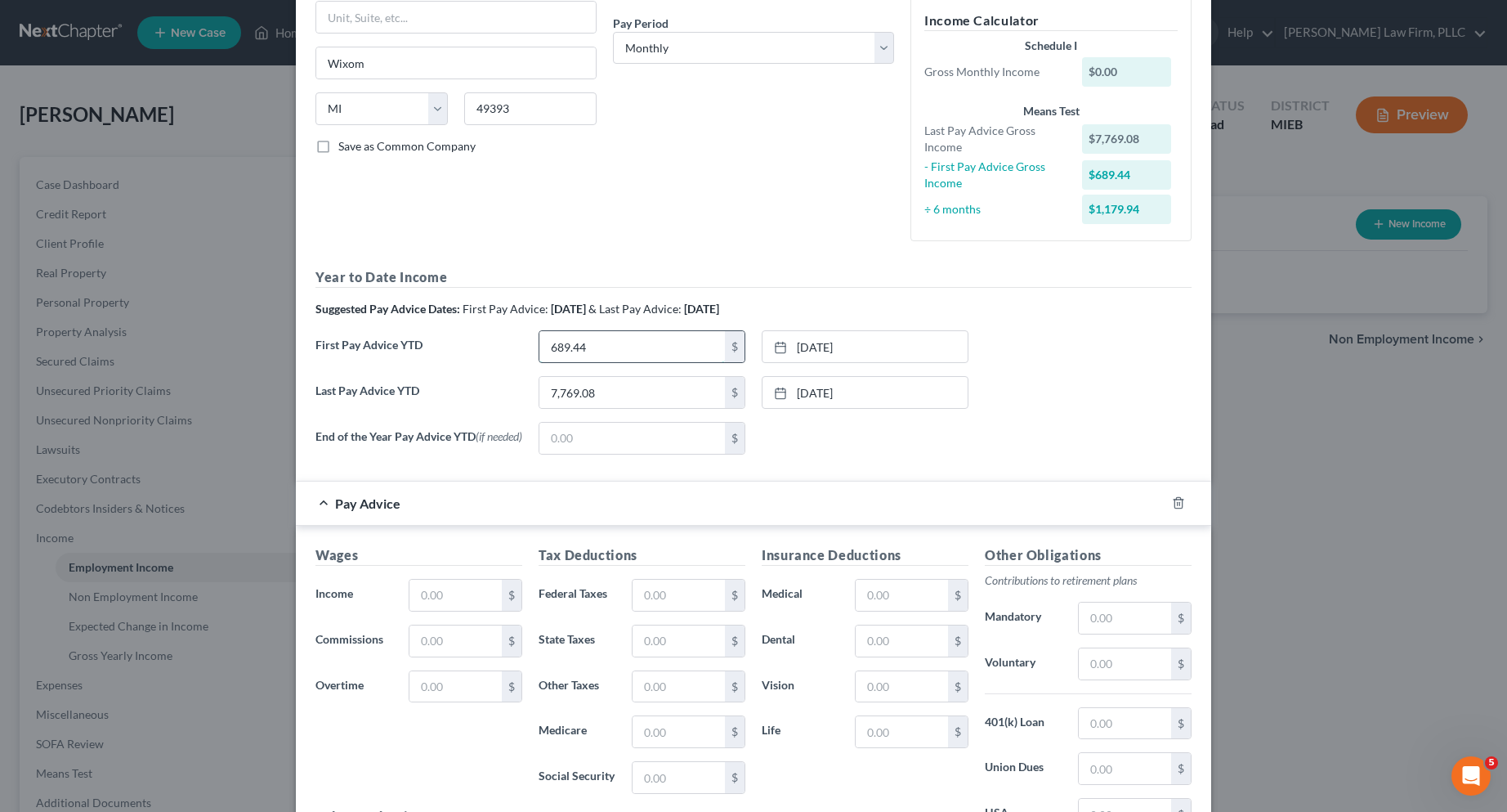
click at [589, 348] on input "689.44" at bounding box center [632, 347] width 185 height 31
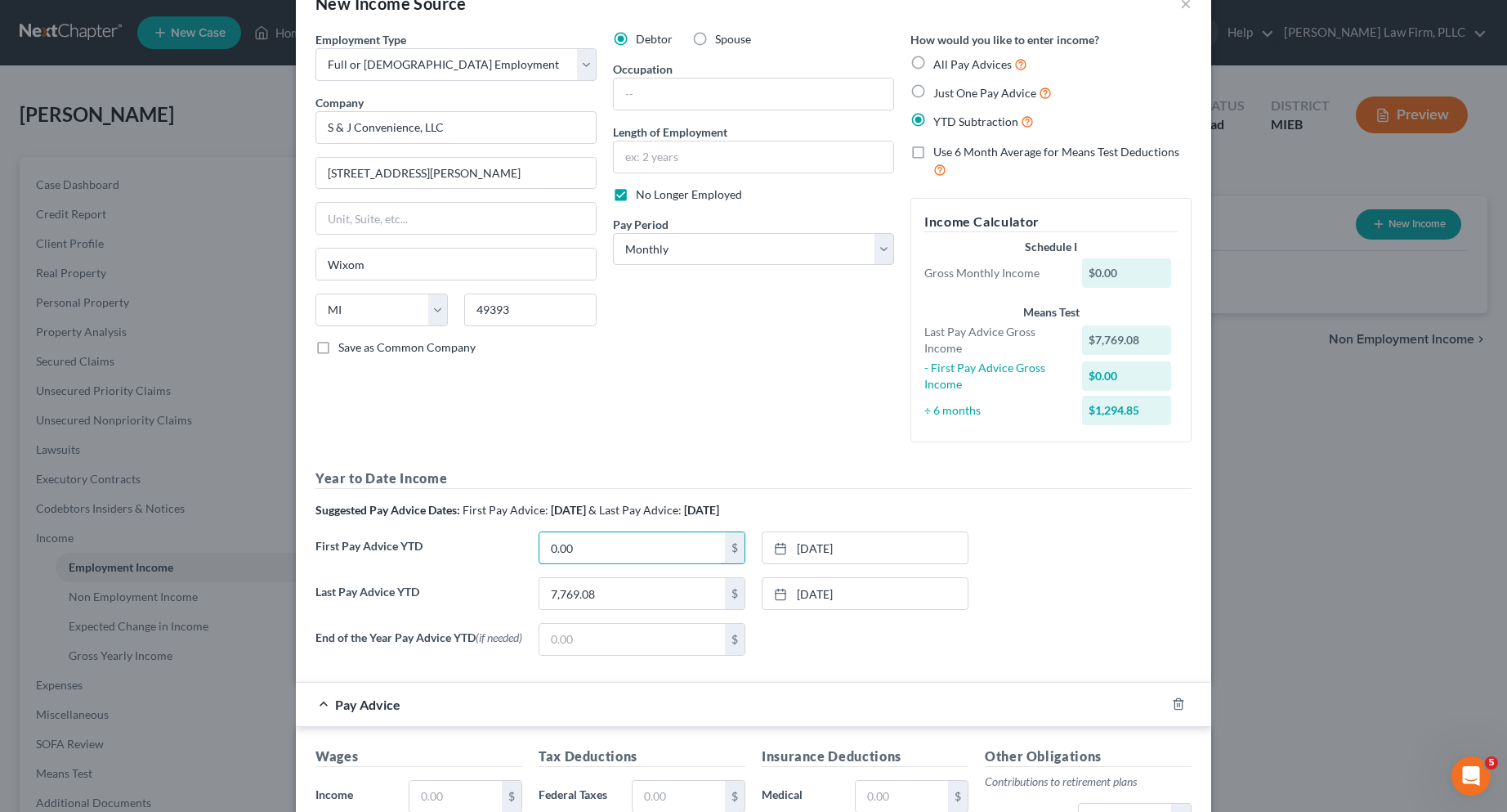
scroll to position [43, 0]
type input "0.00"
click at [1173, 711] on icon "button" at bounding box center [1178, 705] width 13 height 13
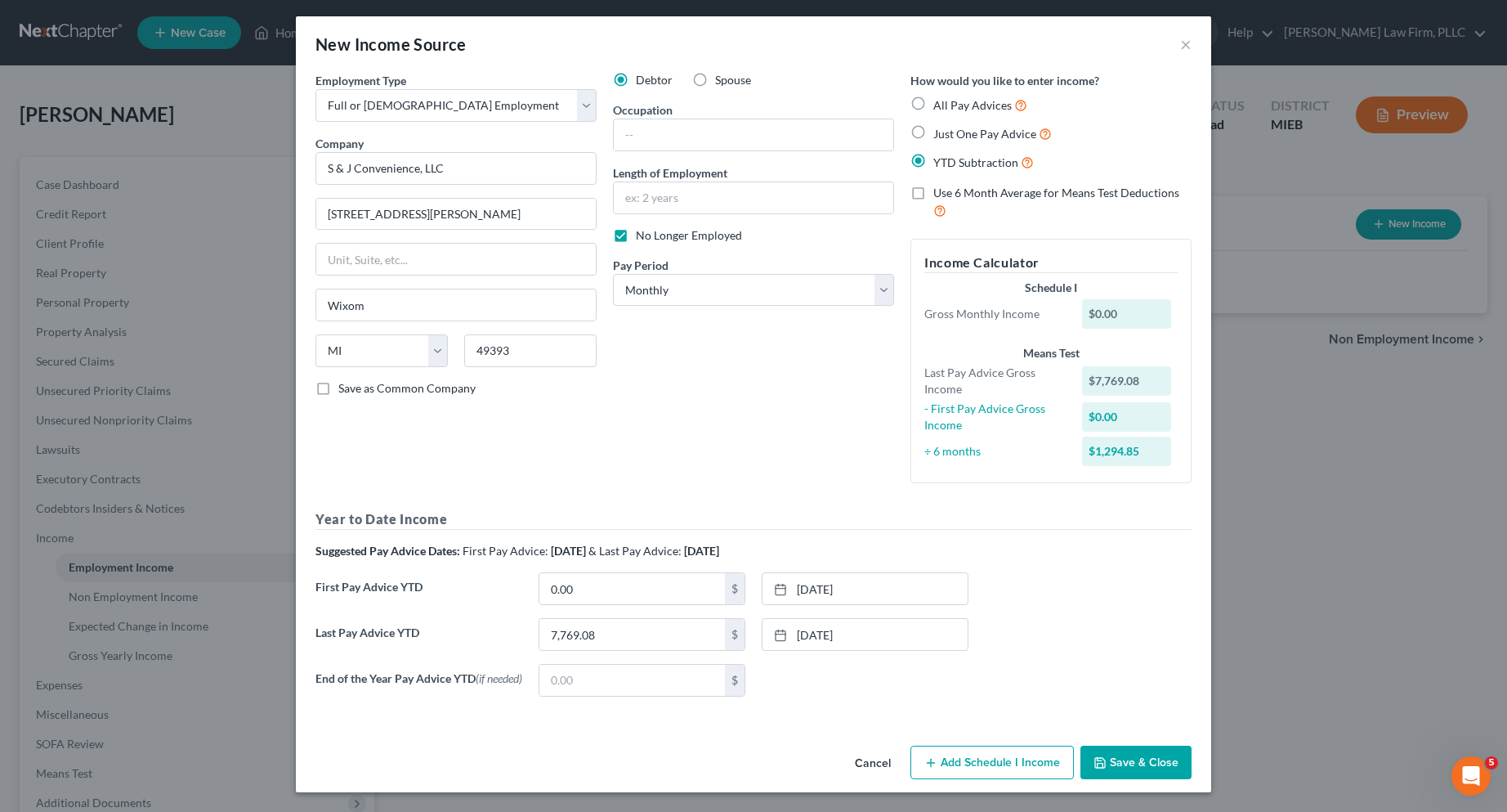
scroll to position [7, 0]
click at [1116, 761] on button "Save & Close" at bounding box center [1137, 763] width 111 height 34
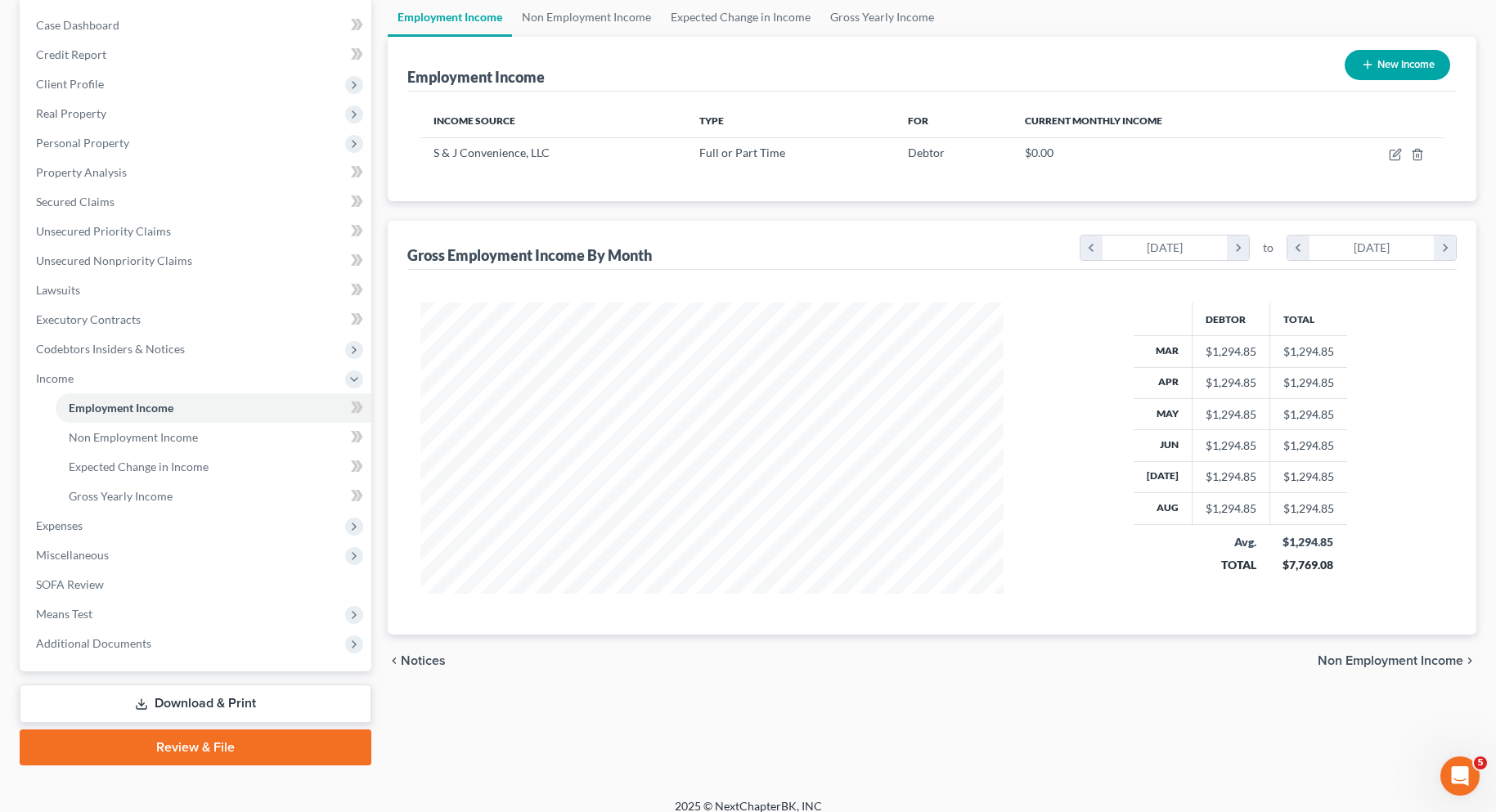
scroll to position [164, 0]
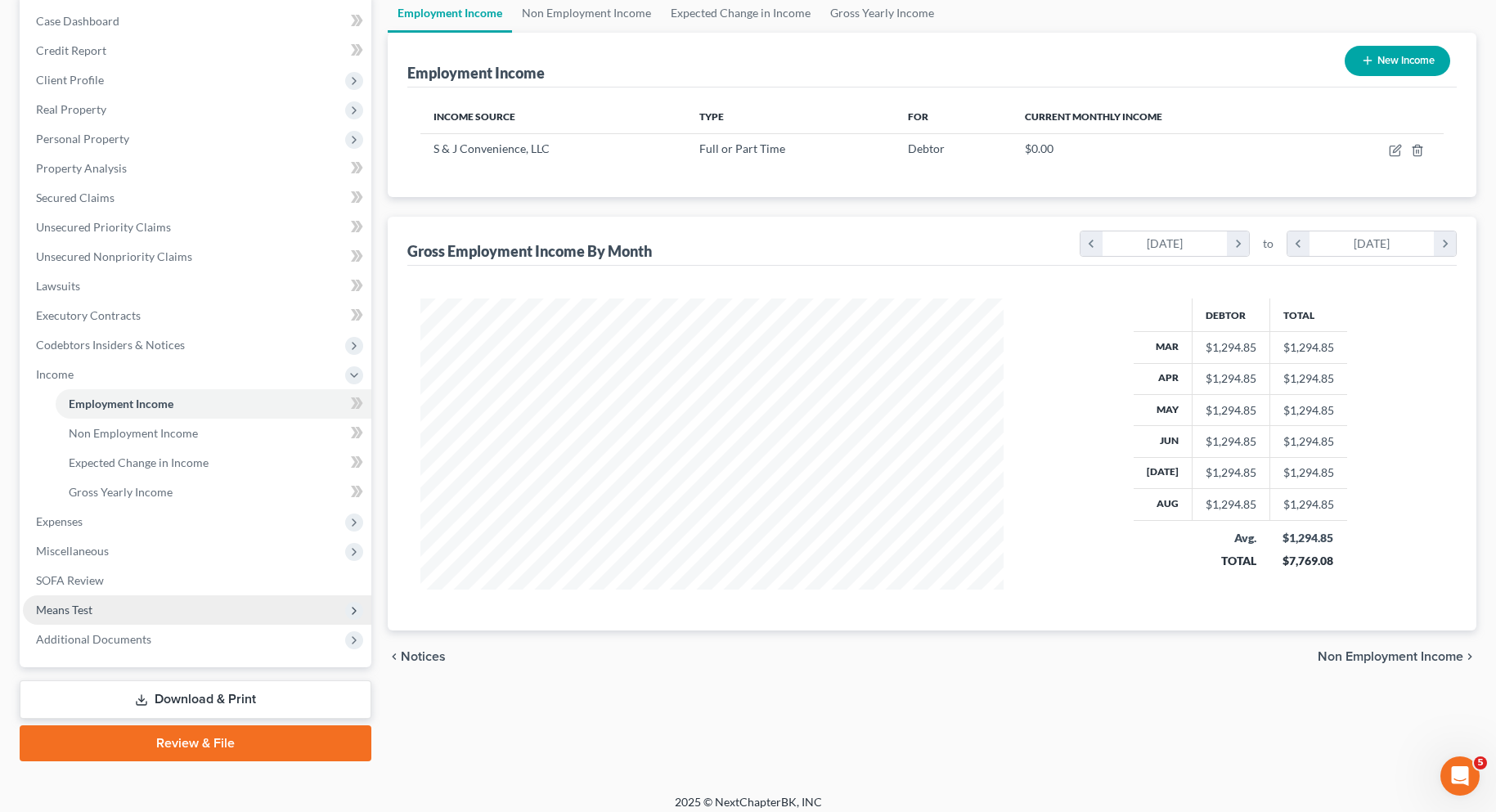
click at [74, 611] on span "Means Test" at bounding box center [64, 609] width 57 height 14
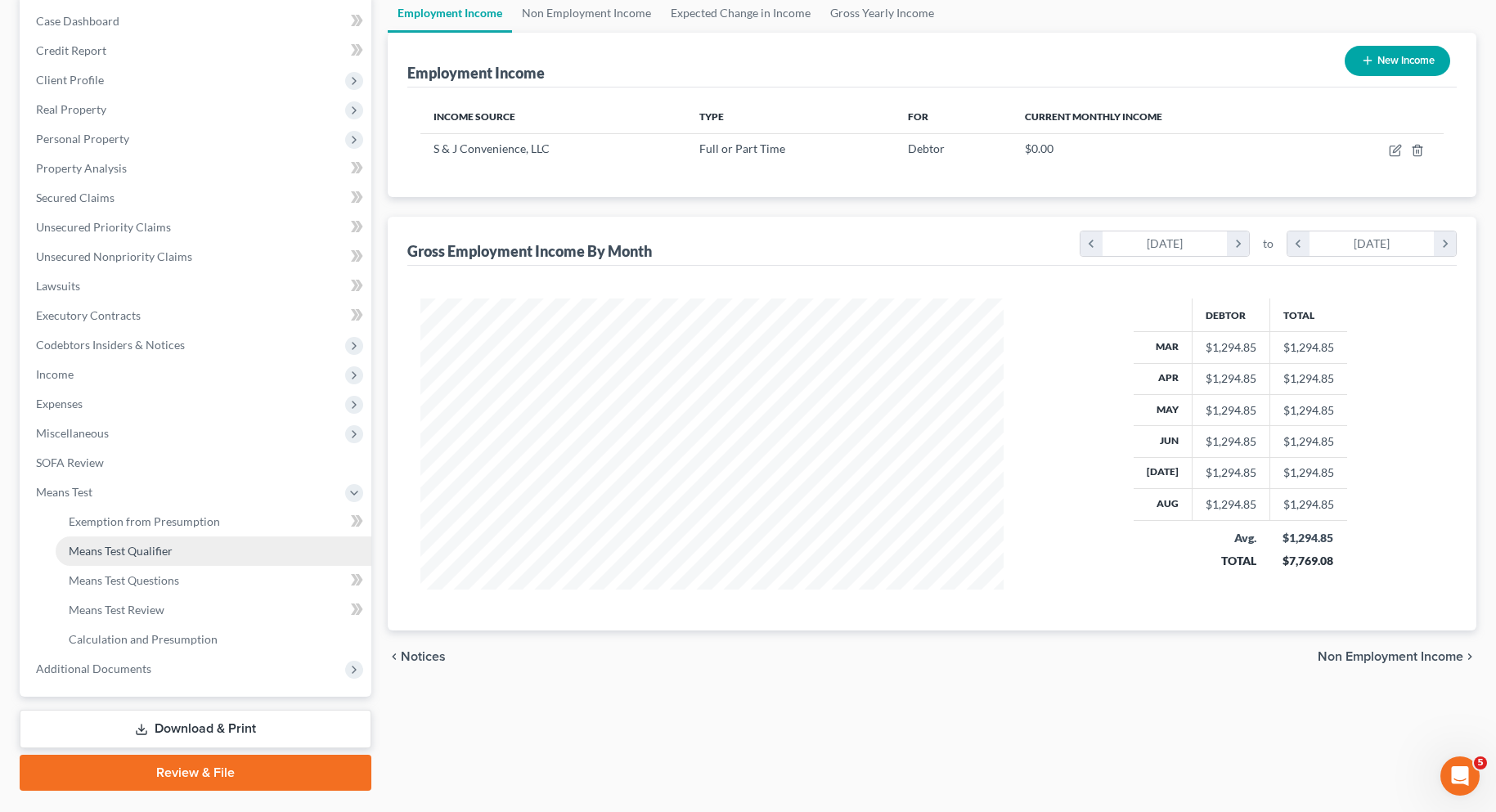
click at [158, 551] on span "Means Test Qualifier" at bounding box center [120, 550] width 104 height 14
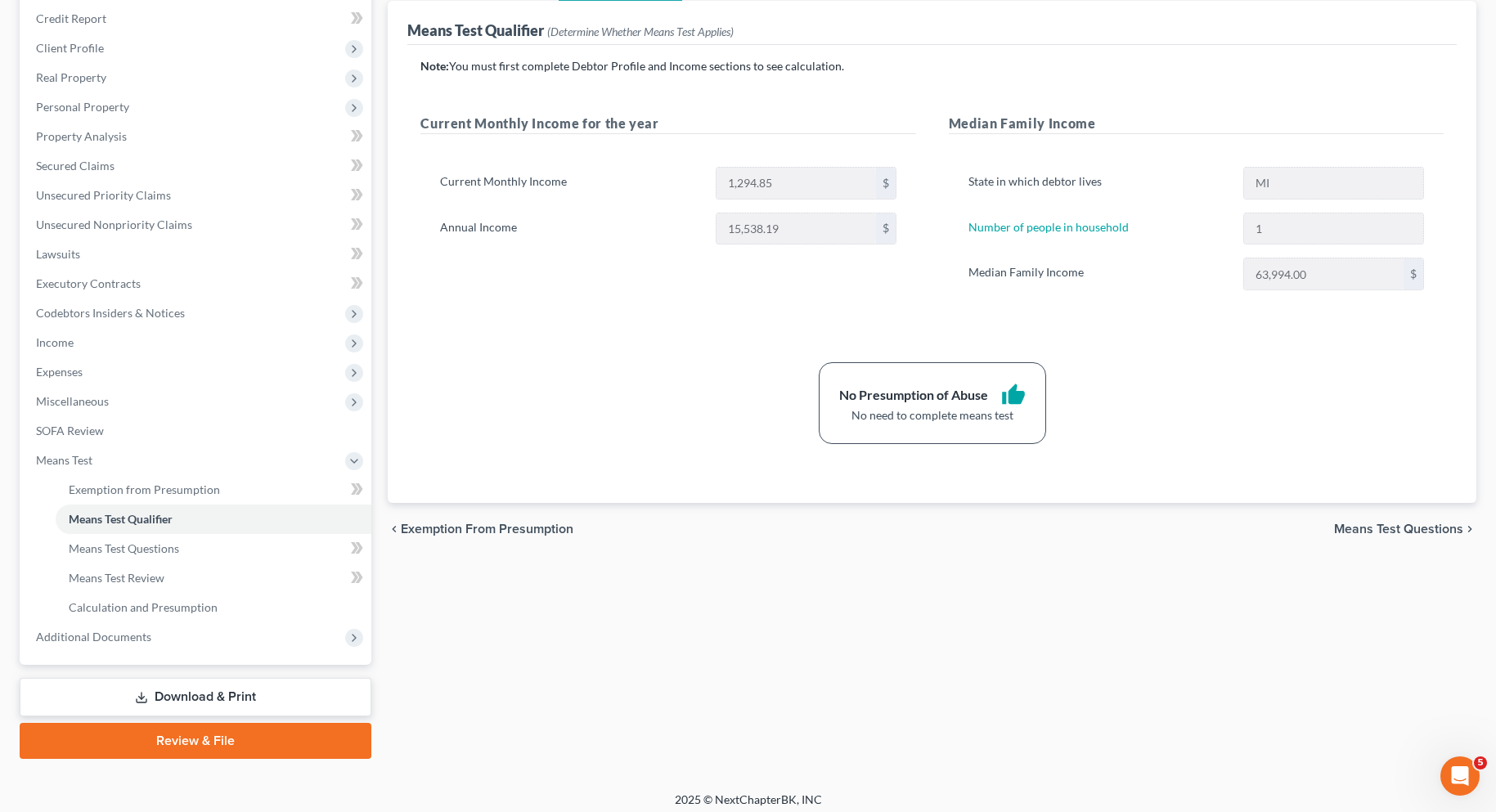
scroll to position [204, 0]
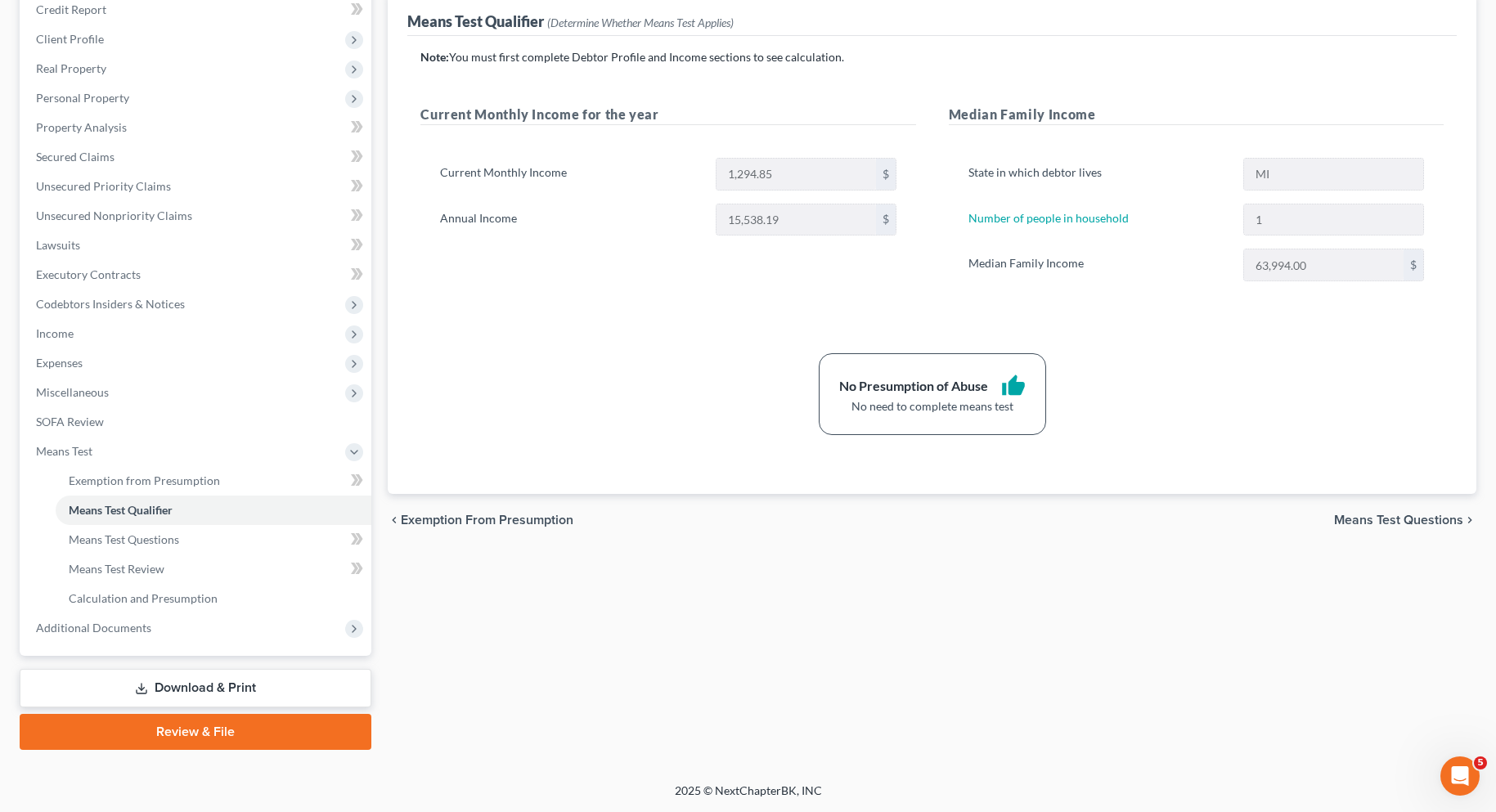
click at [1421, 523] on span "Means Test Questions" at bounding box center [1398, 519] width 130 height 13
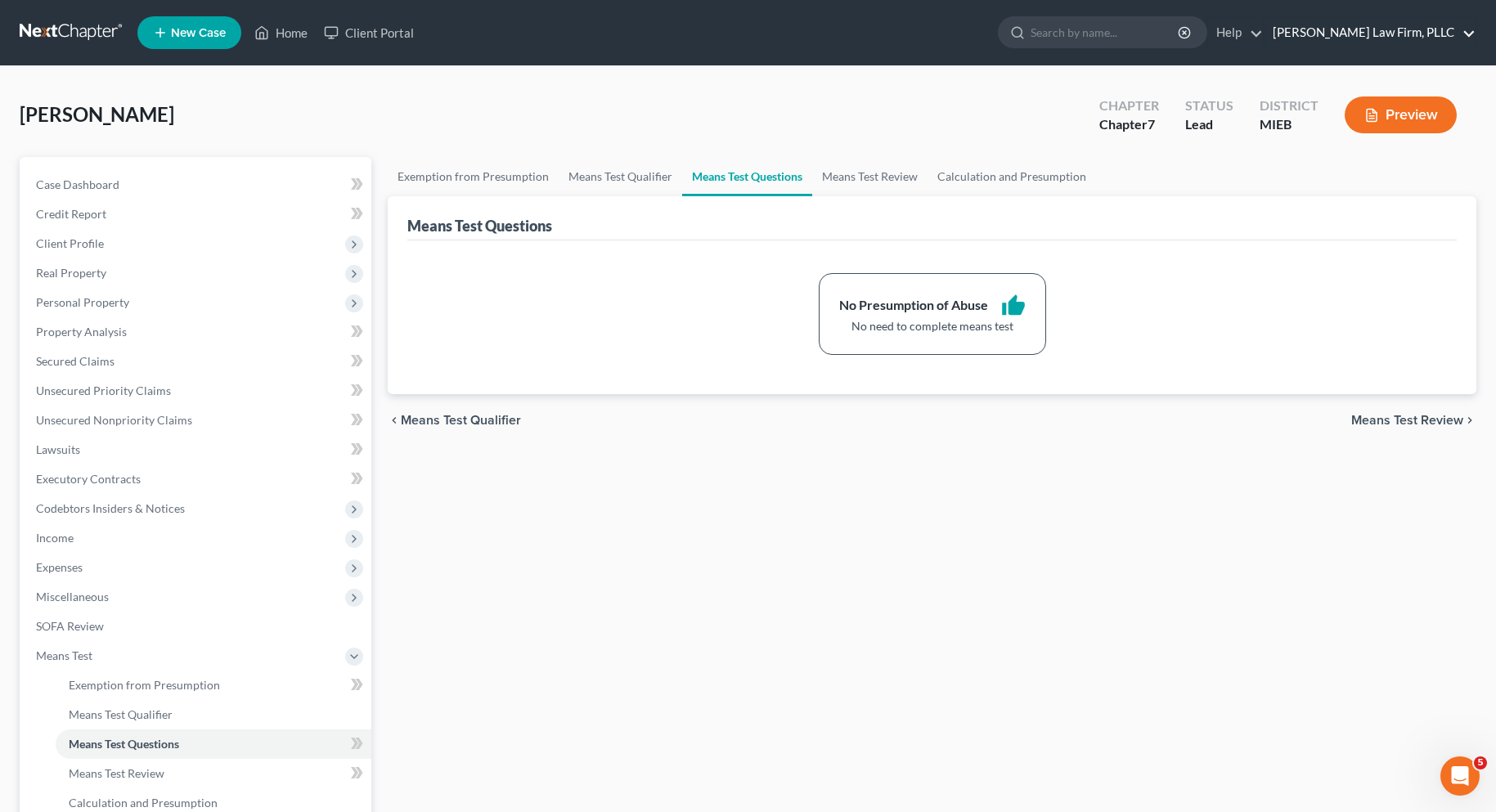
click at [1467, 31] on link "McGivney Law Firm, PLLC" at bounding box center [1369, 33] width 211 height 29
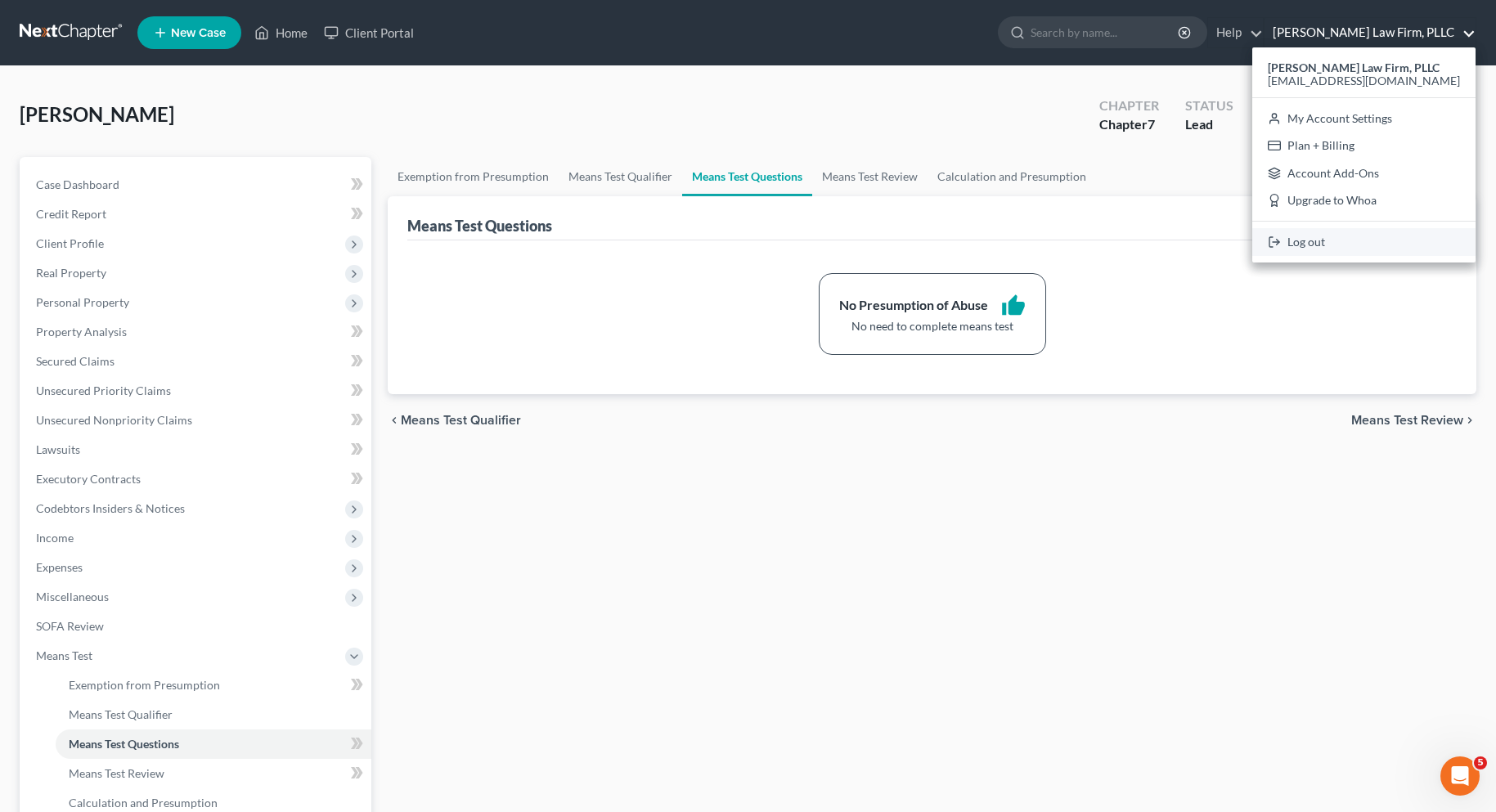
click at [1366, 242] on link "Log out" at bounding box center [1363, 242] width 223 height 28
